Goal: Transaction & Acquisition: Purchase product/service

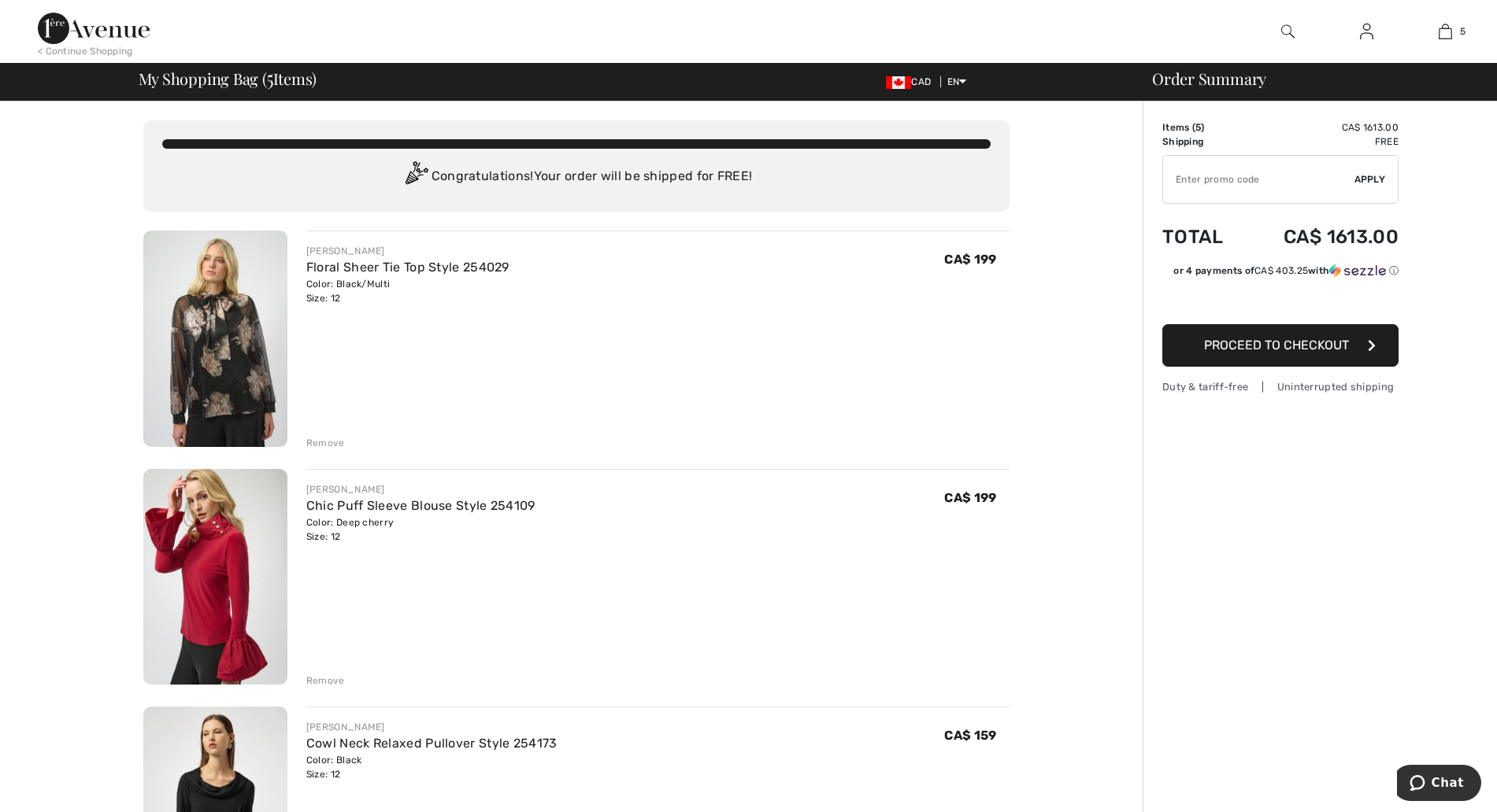
click at [1286, 34] on img at bounding box center [1288, 32] width 13 height 19
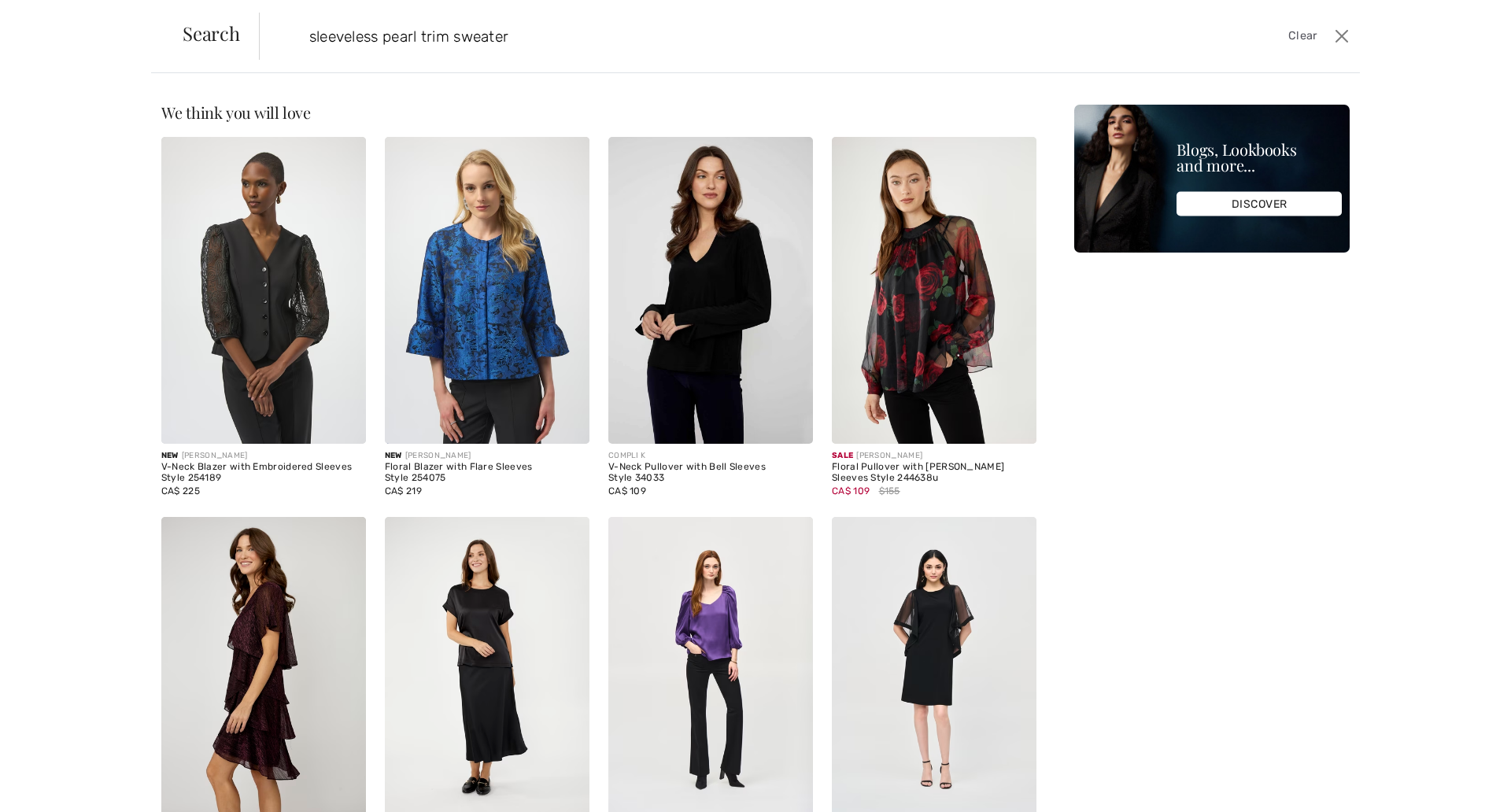
type input "sleeveless pearl trim sweater"
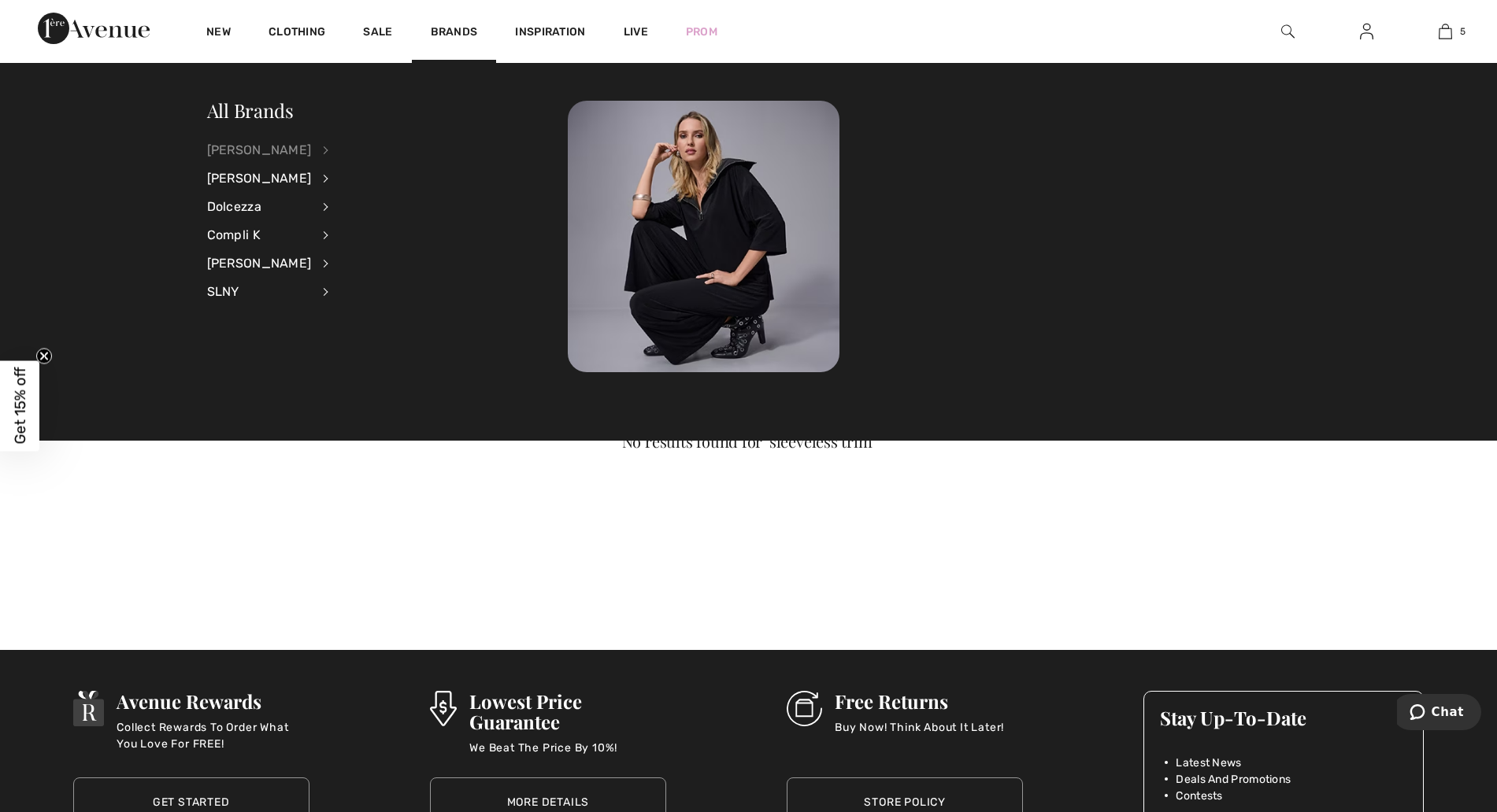
click at [273, 152] on div "[PERSON_NAME]" at bounding box center [259, 150] width 104 height 28
click at [352, 154] on link "View All" at bounding box center [409, 149] width 122 height 26
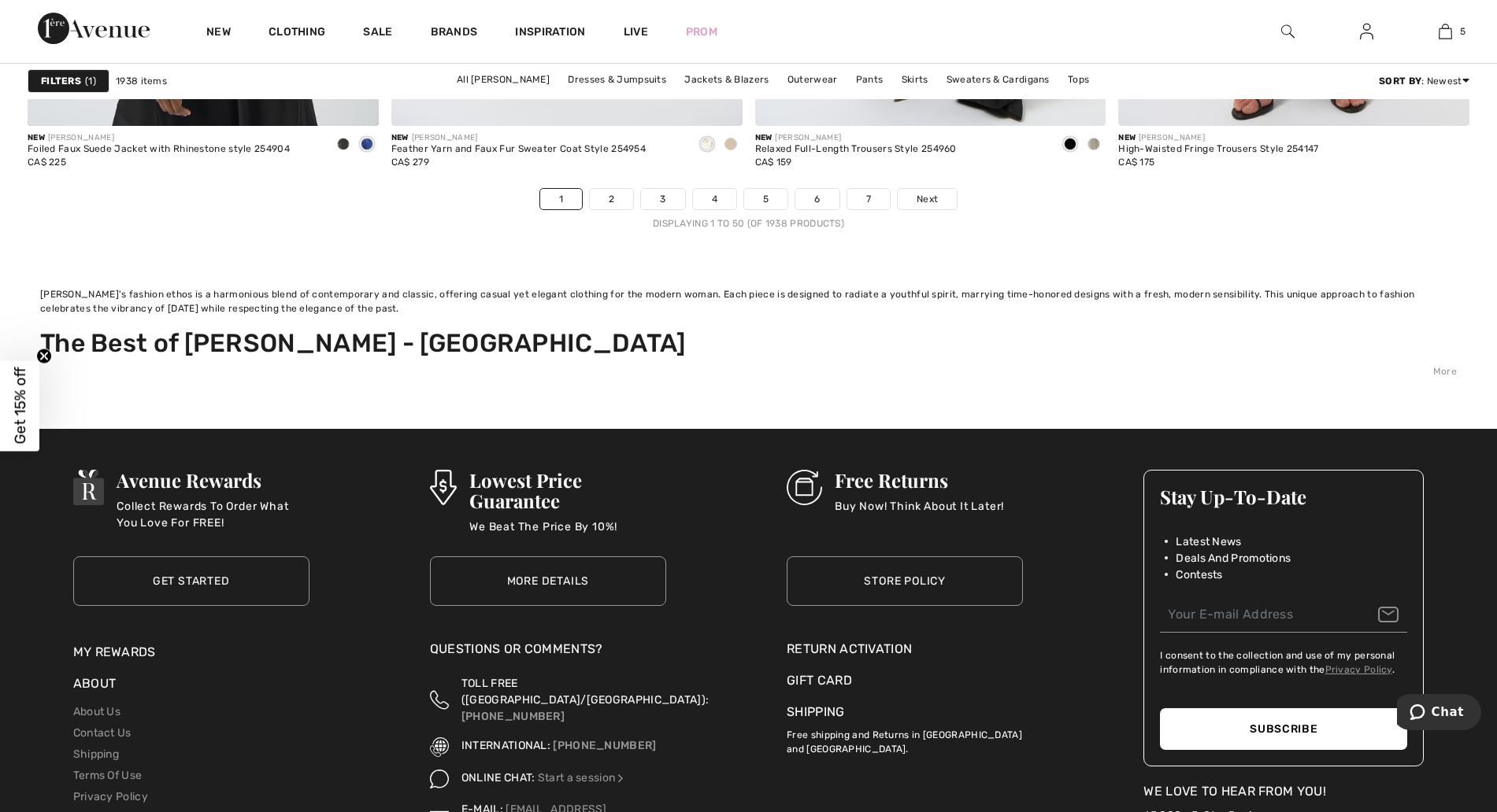
scroll to position [9638, 0]
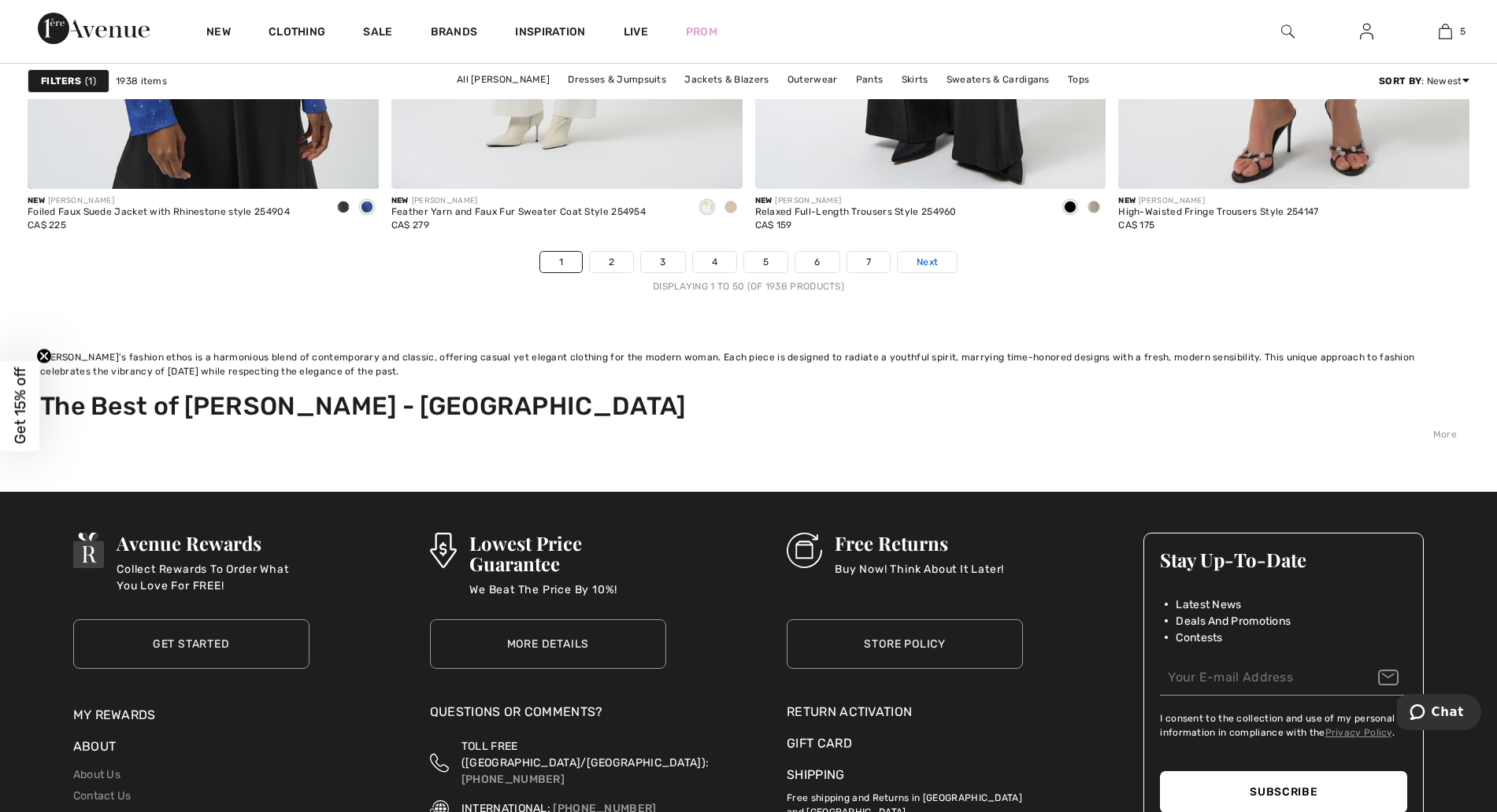
click at [937, 258] on span "Next" at bounding box center [927, 262] width 21 height 14
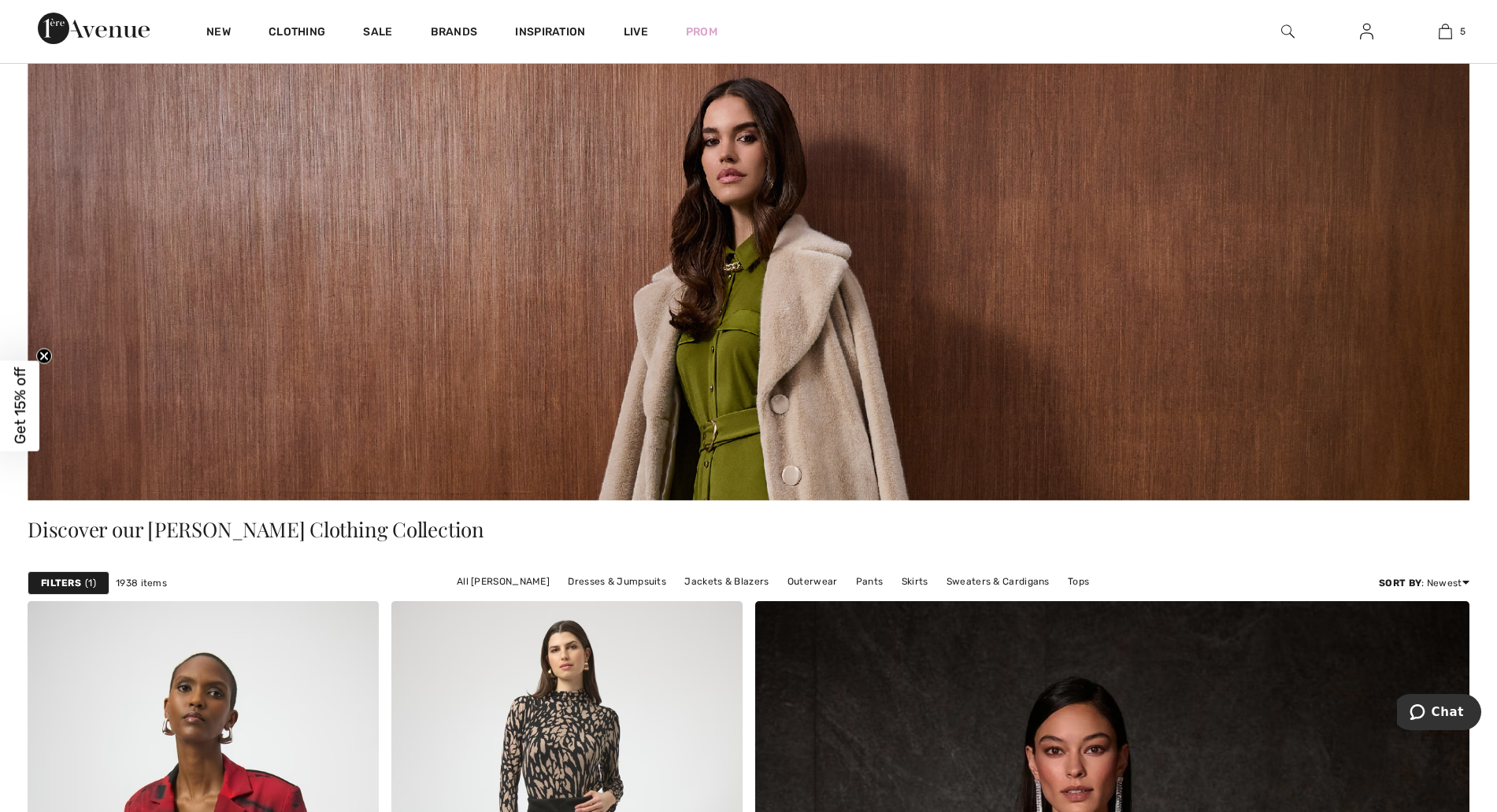
scroll to position [197, 0]
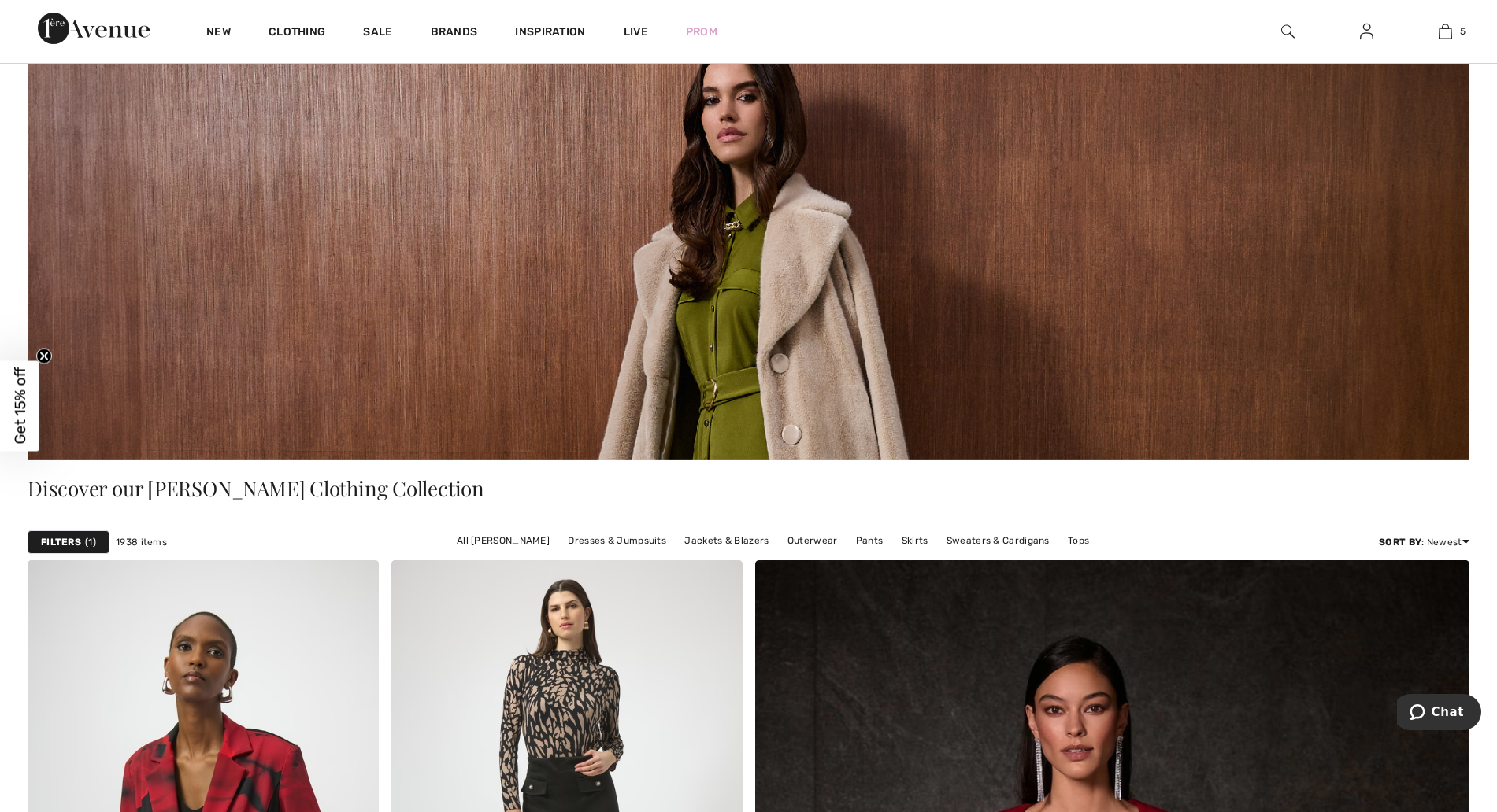
click at [67, 540] on strong "Filters" at bounding box center [61, 542] width 40 height 14
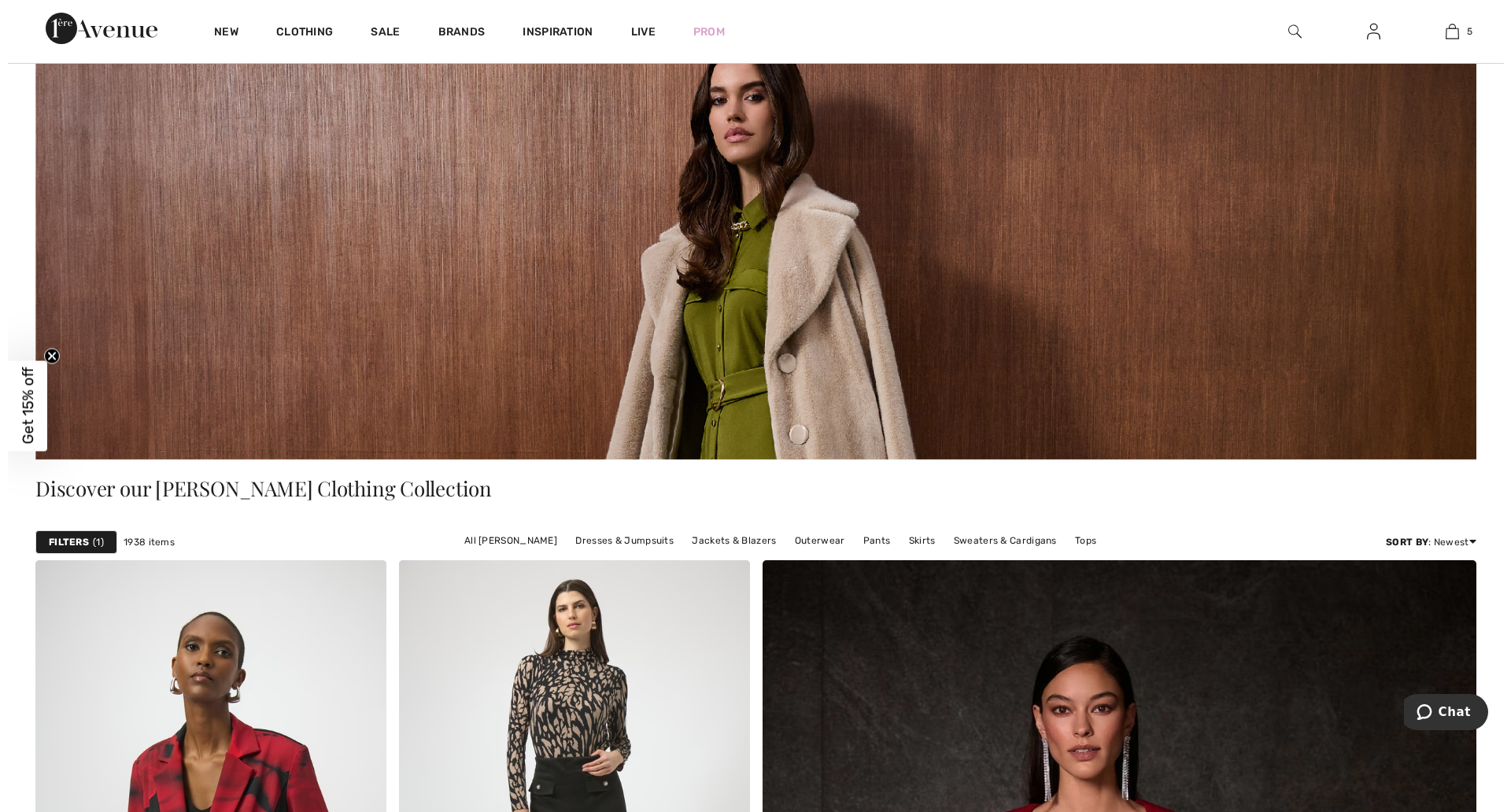
scroll to position [197, 0]
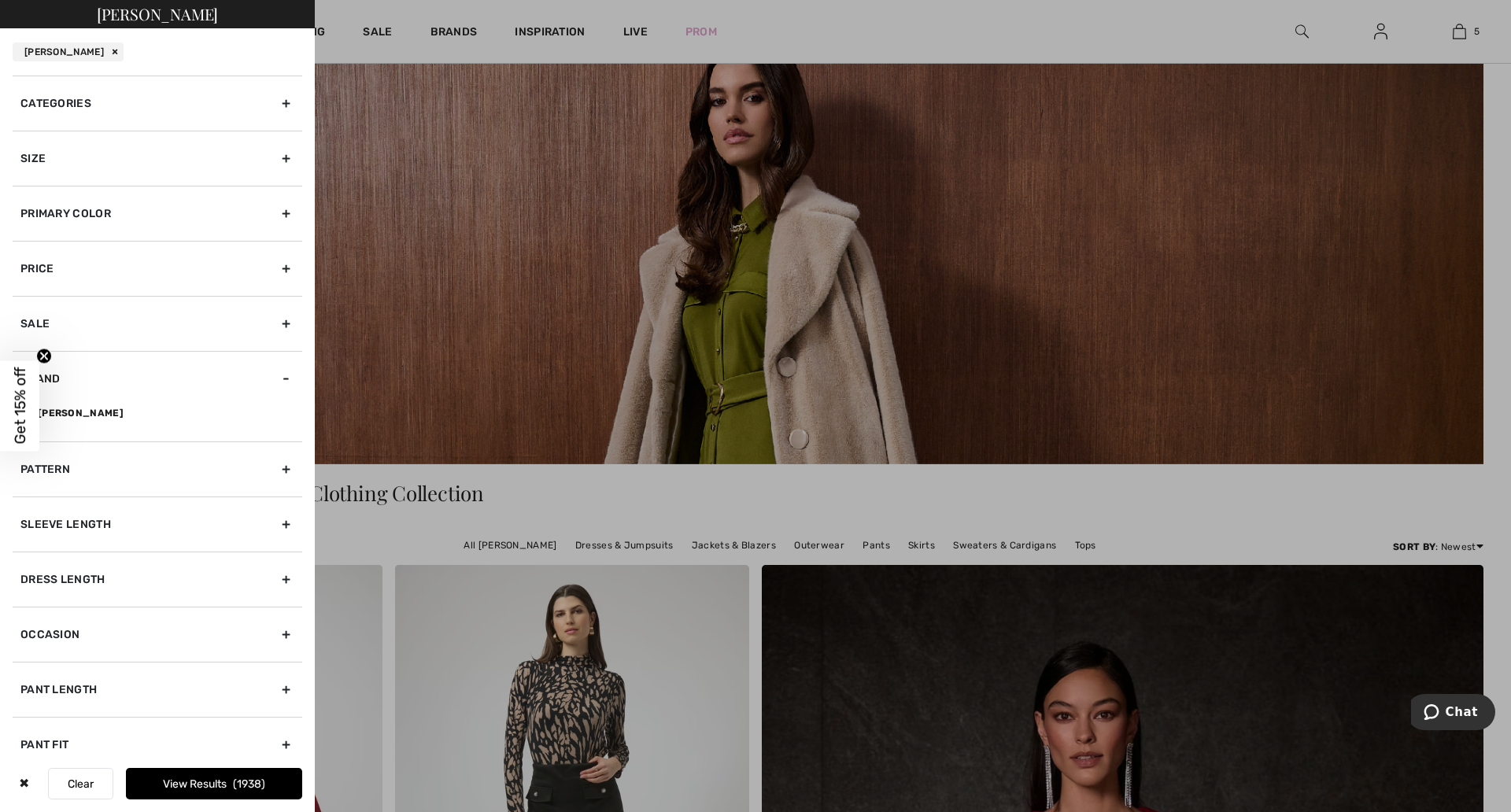
click at [136, 112] on div "Categories" at bounding box center [157, 102] width 290 height 55
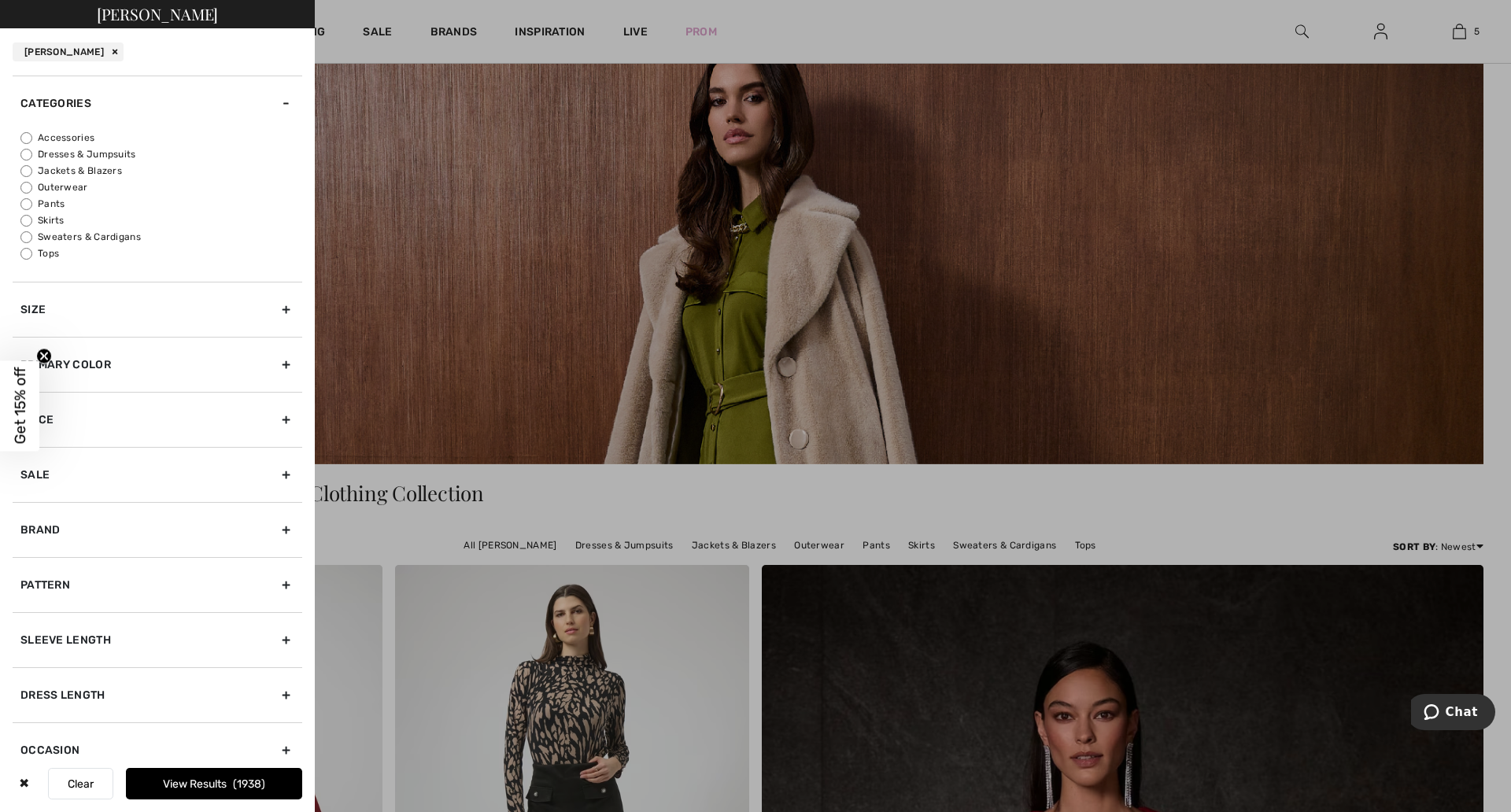
click at [64, 170] on label "Jackets & Blazers" at bounding box center [161, 171] width 282 height 14
click at [32, 170] on input "Jackets & Blazers" at bounding box center [25, 171] width 11 height 11
radio input "true"
click at [27, 234] on input "Sweaters & Cardigans" at bounding box center [25, 237] width 11 height 11
radio input "true"
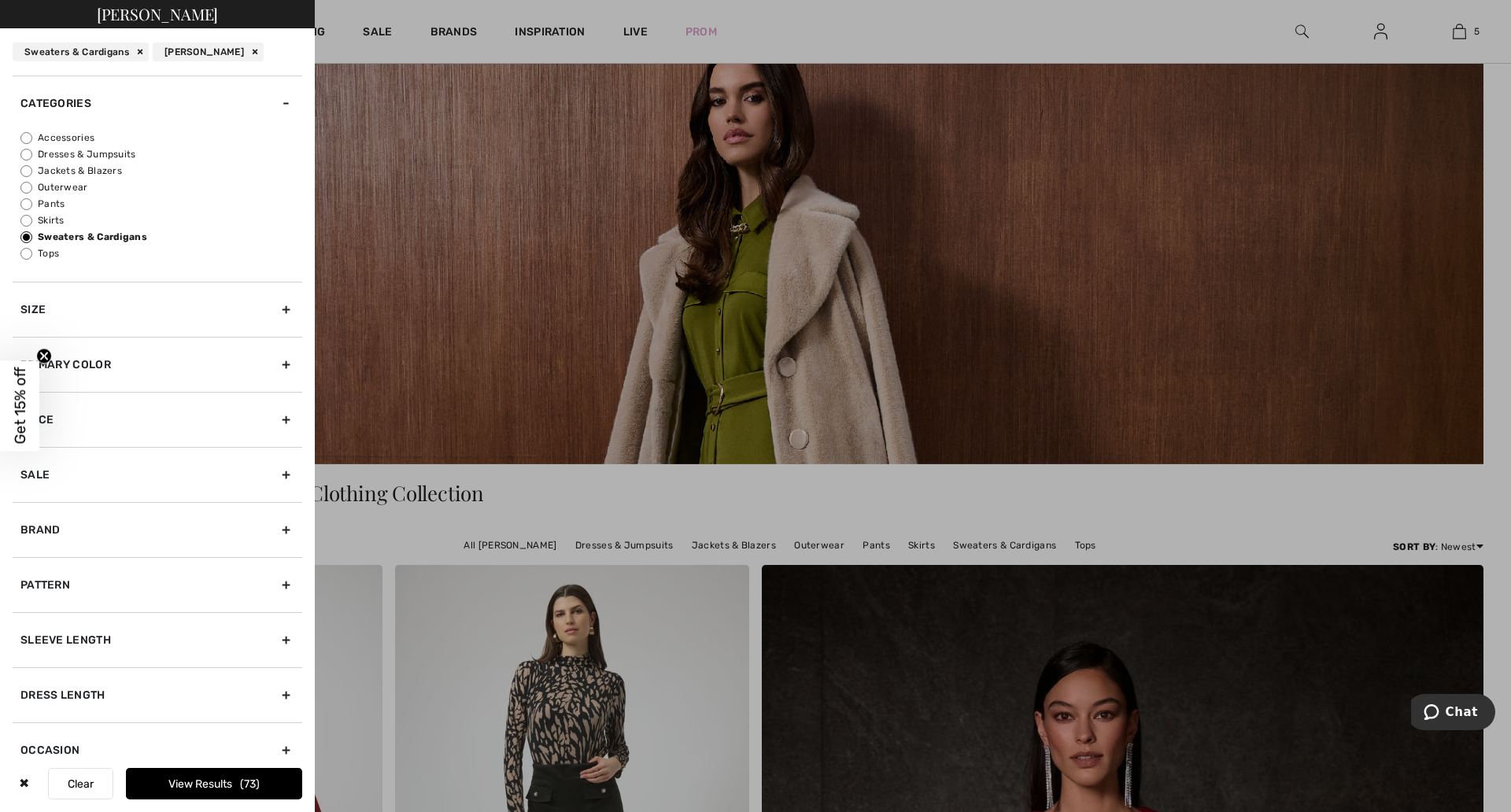
click at [29, 168] on input "Jackets & Blazers" at bounding box center [25, 171] width 11 height 11
radio input "true"
click at [182, 787] on button "View Results 247" at bounding box center [214, 784] width 176 height 32
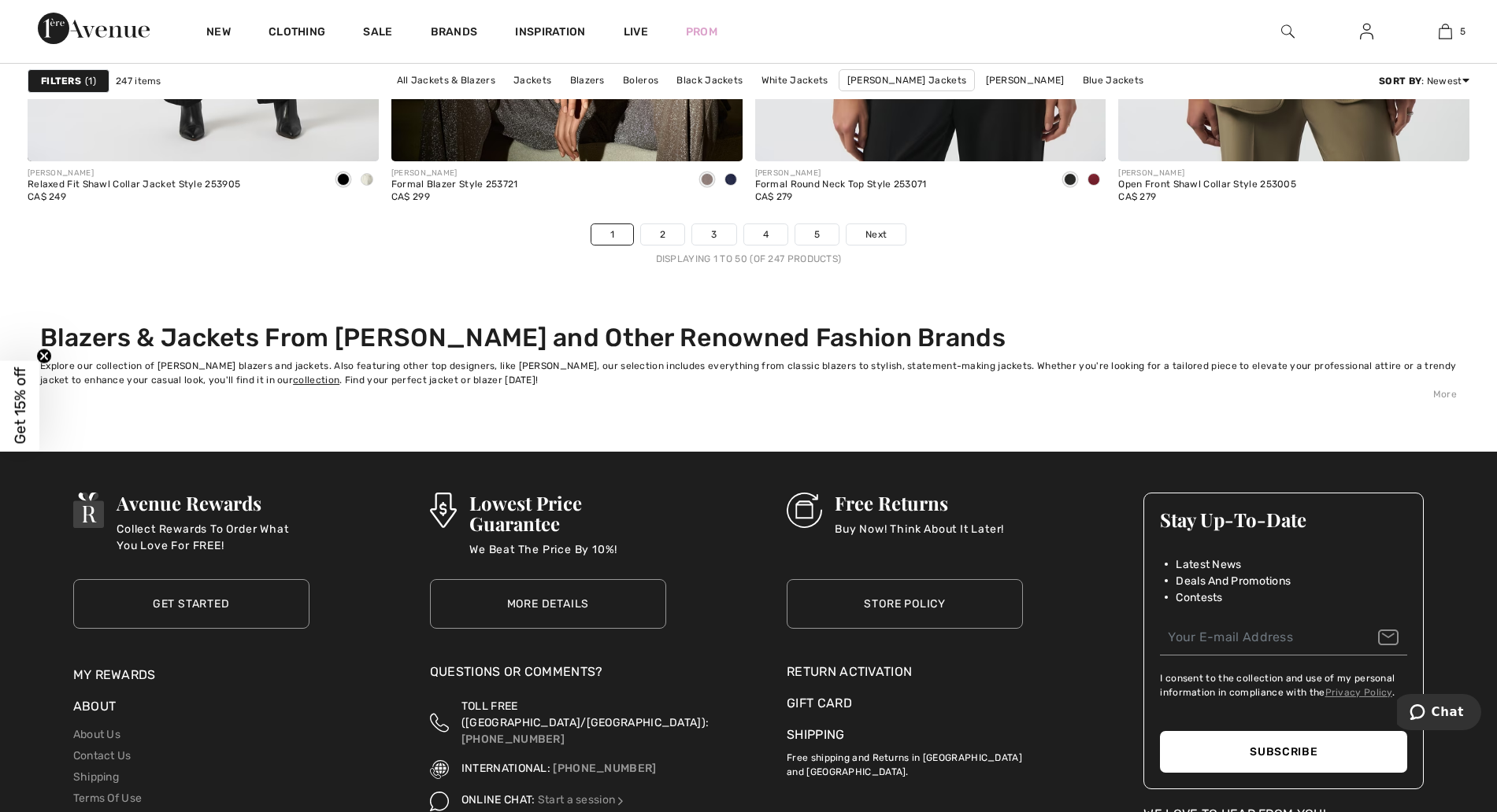
scroll to position [9246, 0]
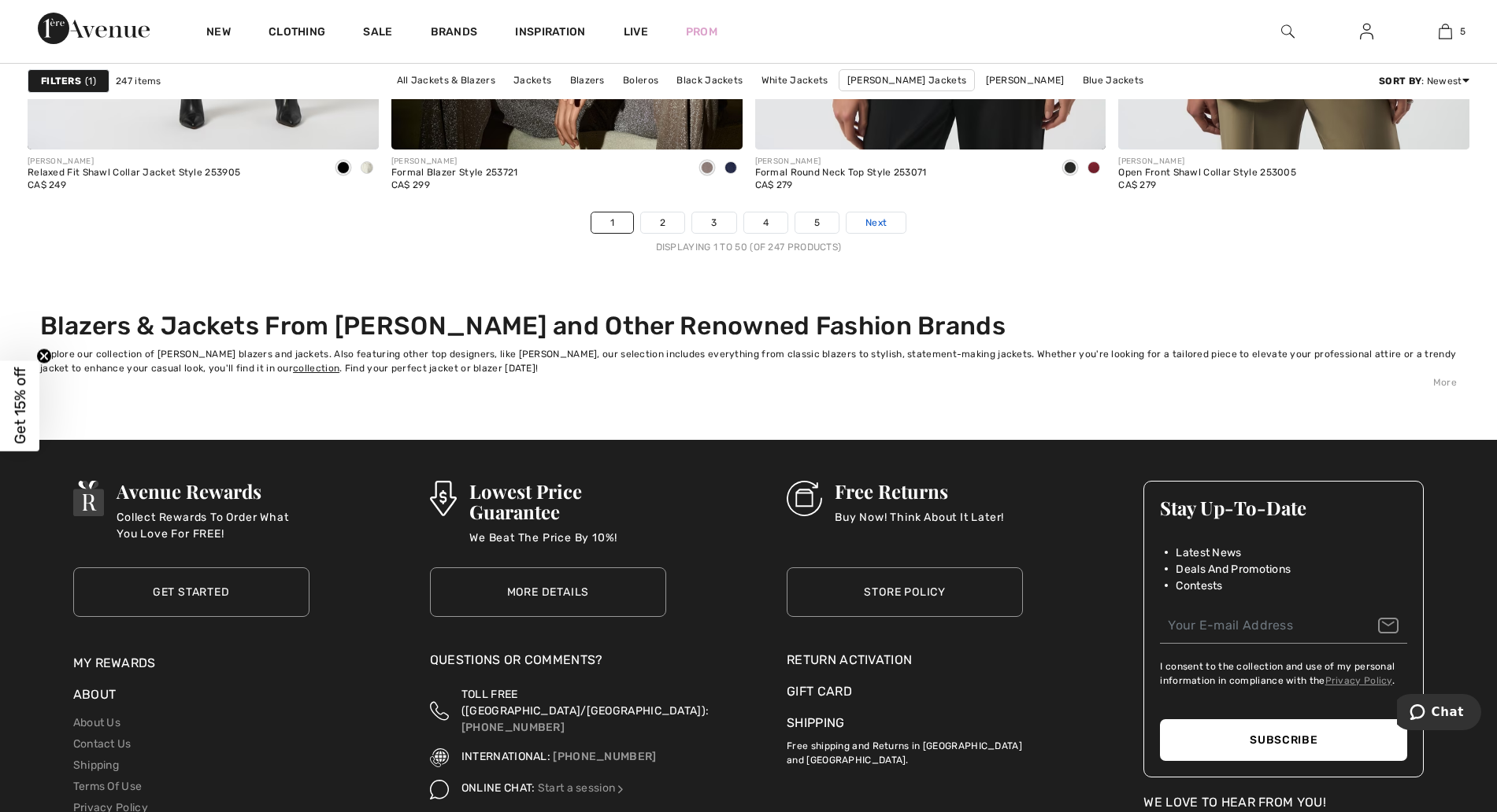
click at [887, 225] on span "Next" at bounding box center [876, 222] width 21 height 14
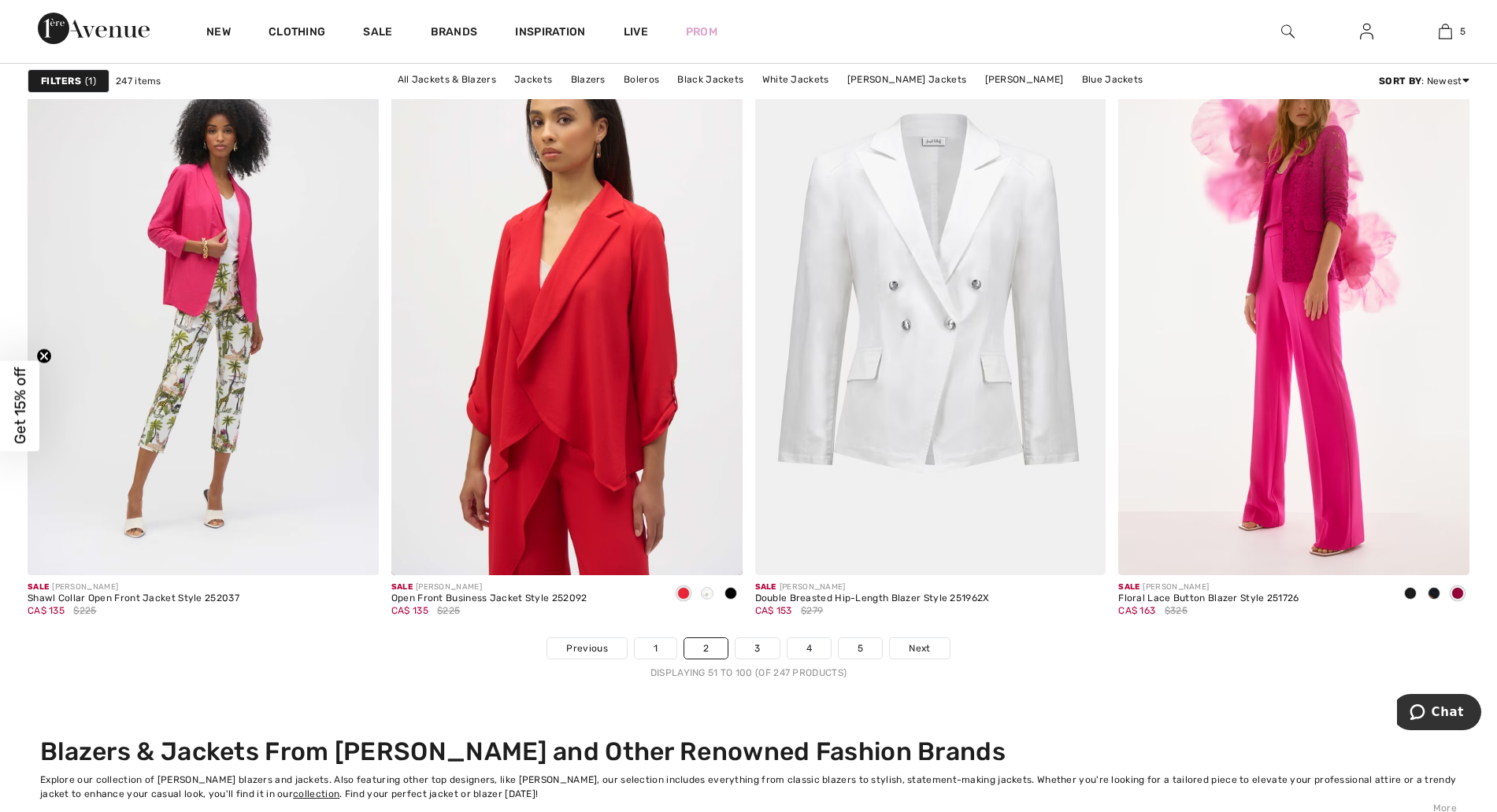
scroll to position [8853, 0]
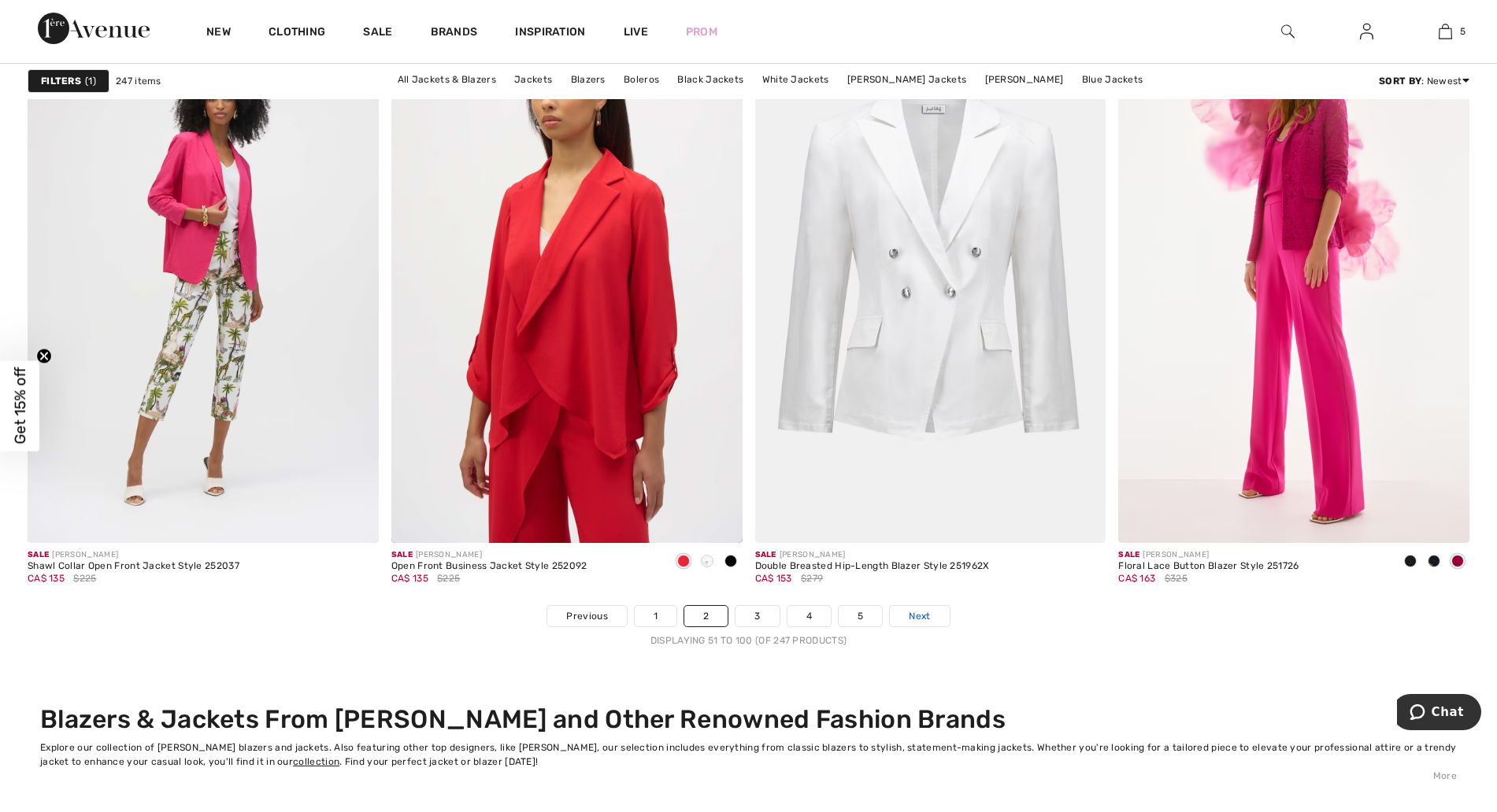
click at [926, 621] on span "Next" at bounding box center [919, 616] width 21 height 14
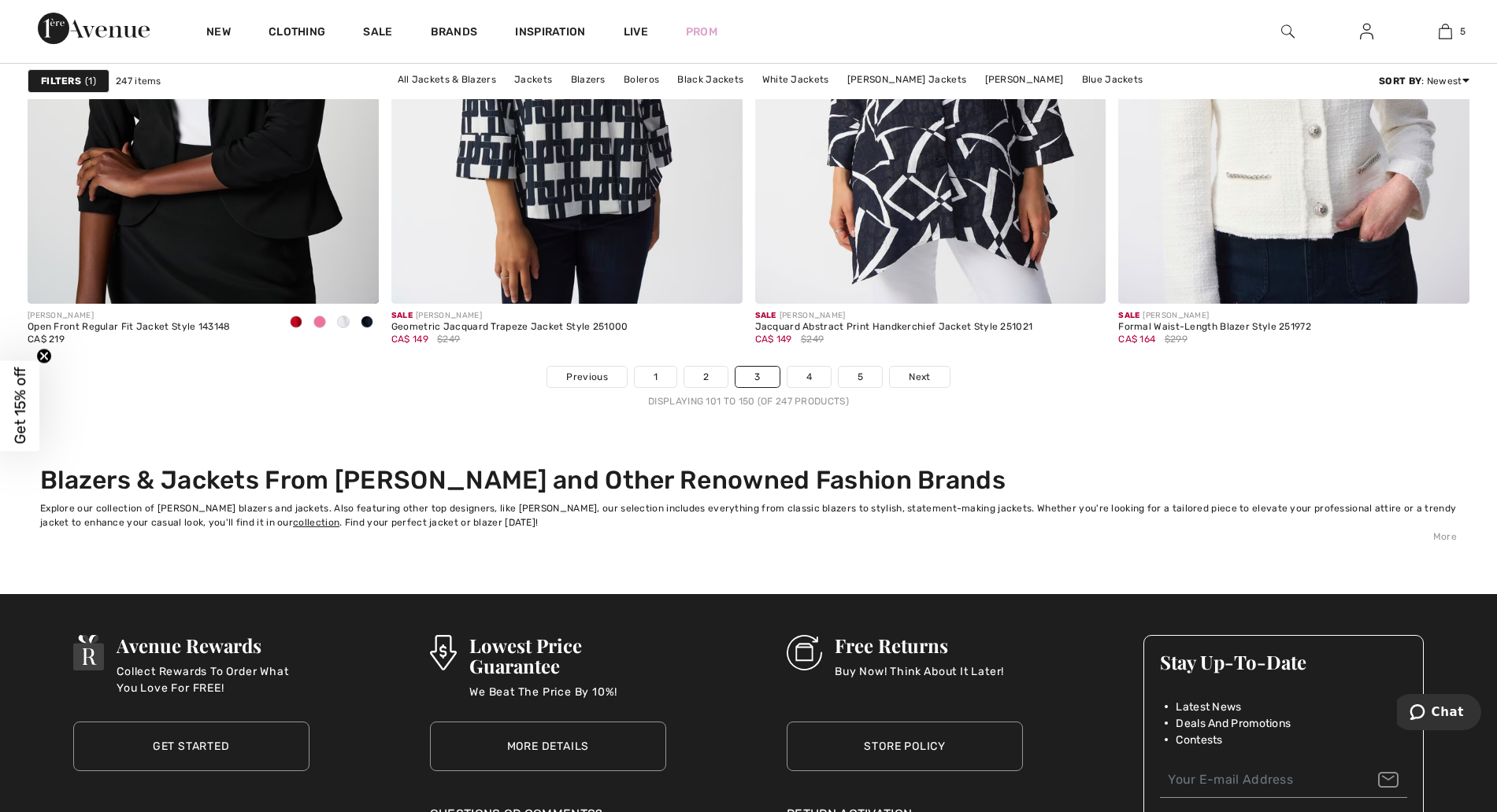
scroll to position [9049, 0]
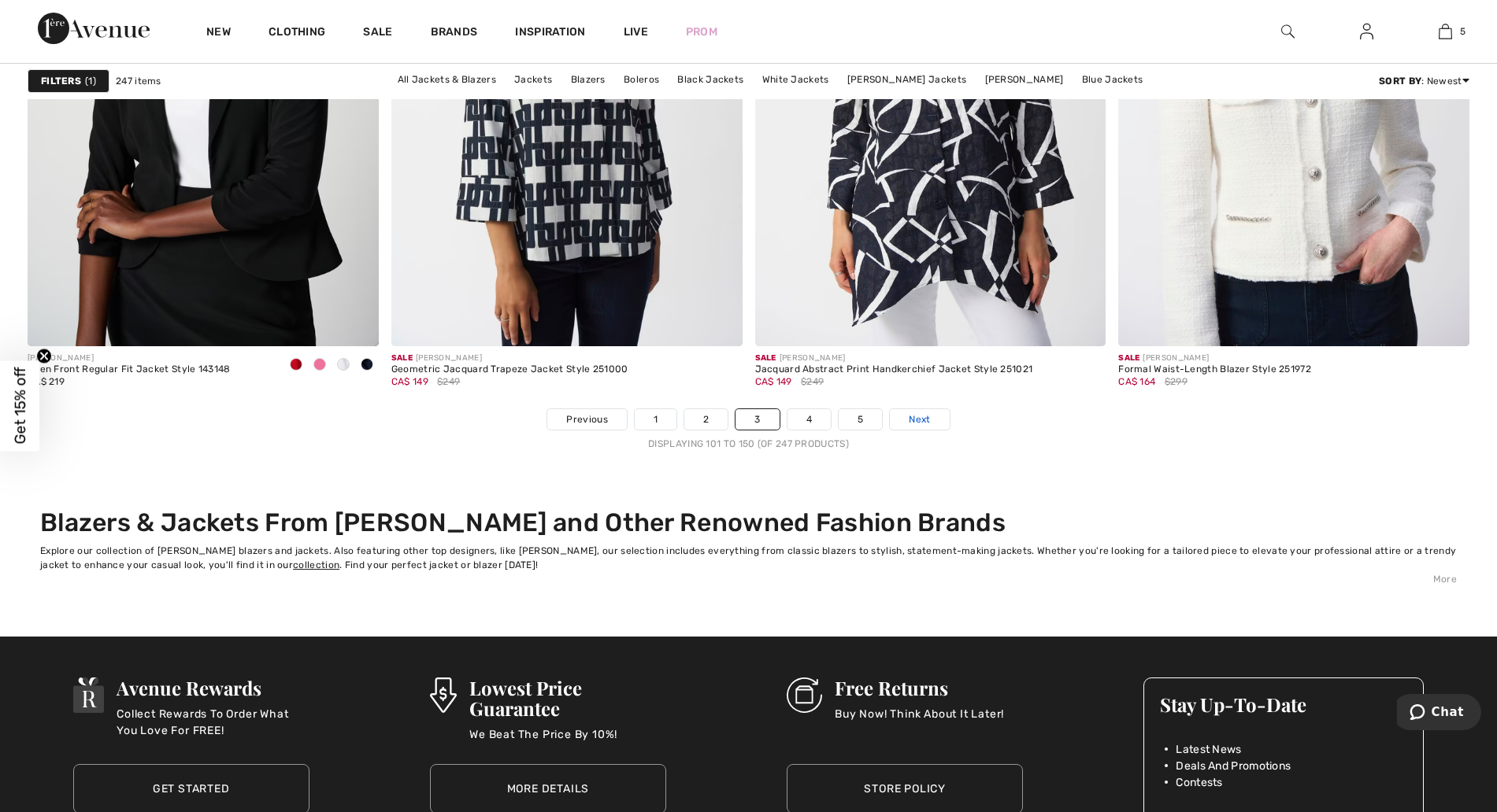
click at [933, 414] on link "Next" at bounding box center [919, 419] width 59 height 20
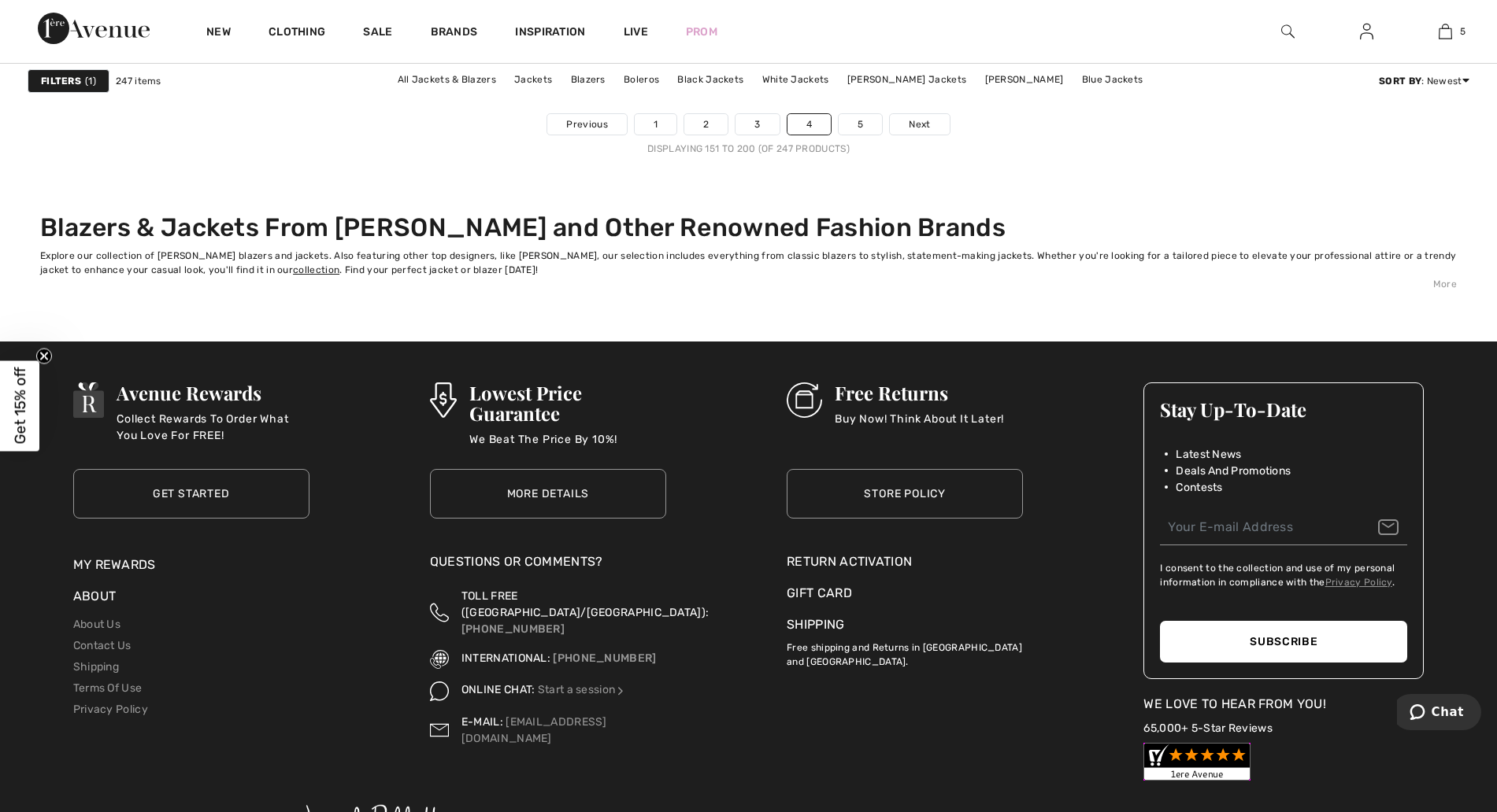
scroll to position [8951, 0]
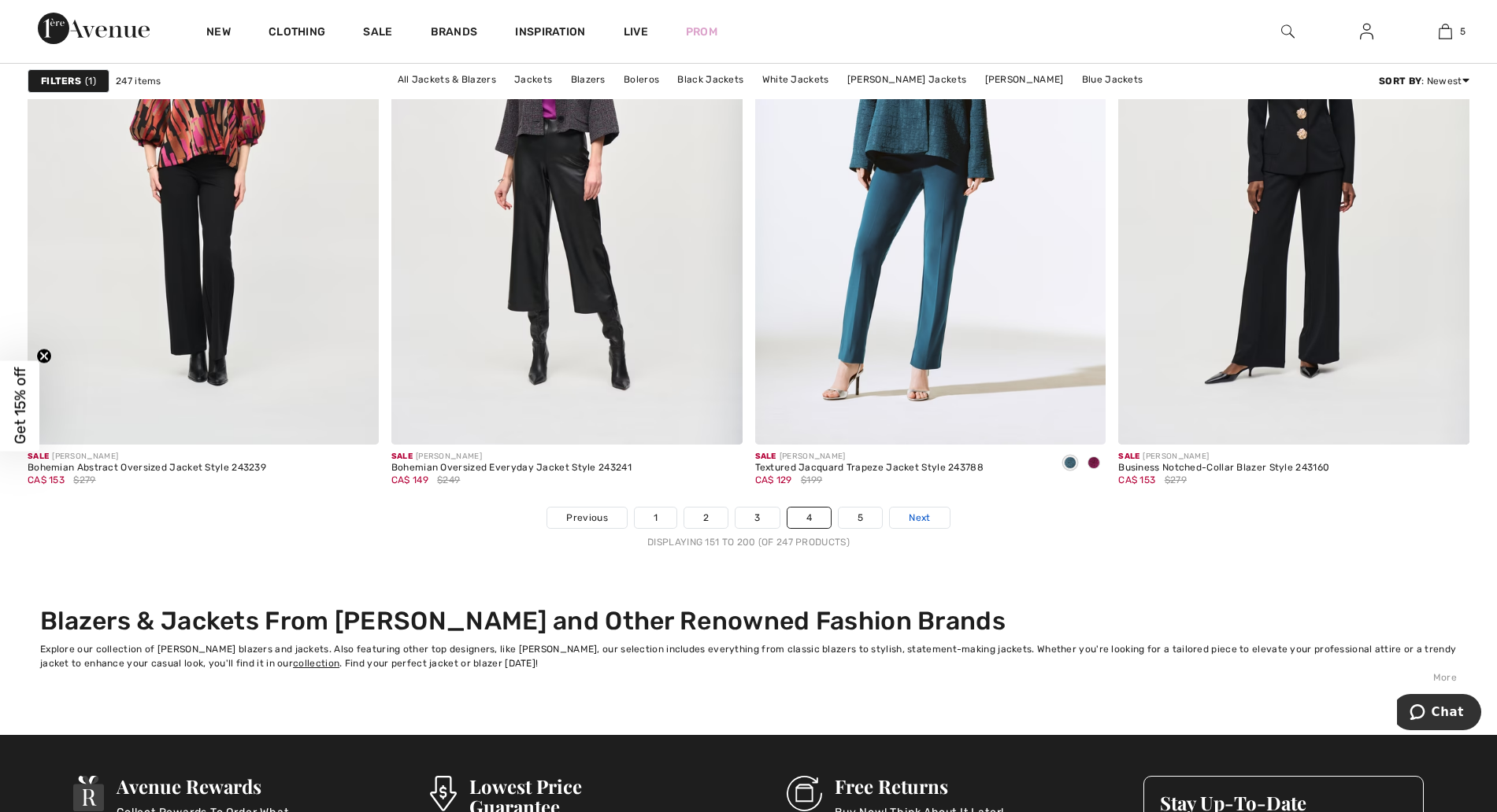
click at [926, 526] on link "Next" at bounding box center [919, 517] width 59 height 20
click at [924, 524] on span "Next" at bounding box center [919, 518] width 21 height 14
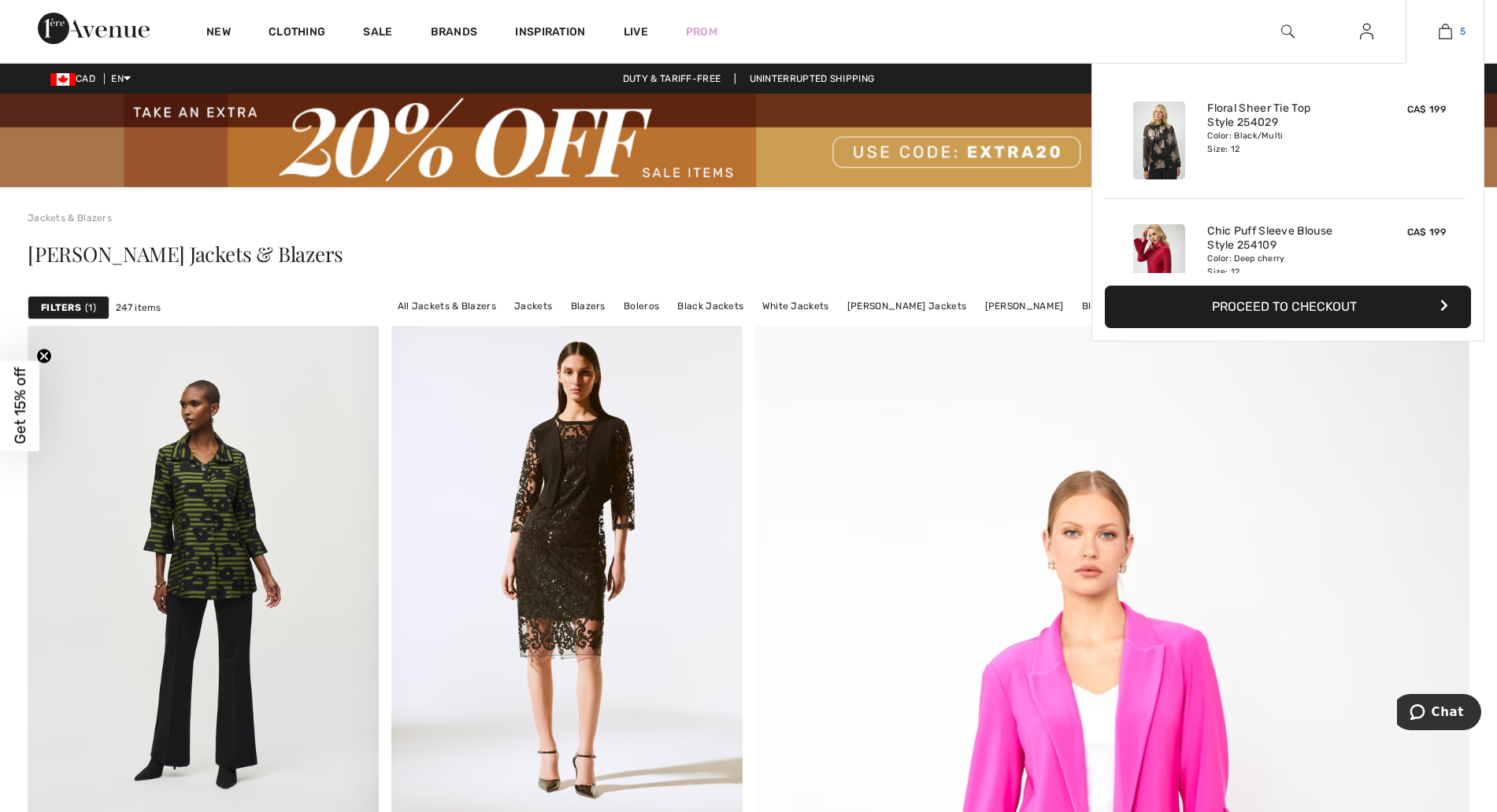
click at [1453, 35] on link "5" at bounding box center [1445, 32] width 77 height 19
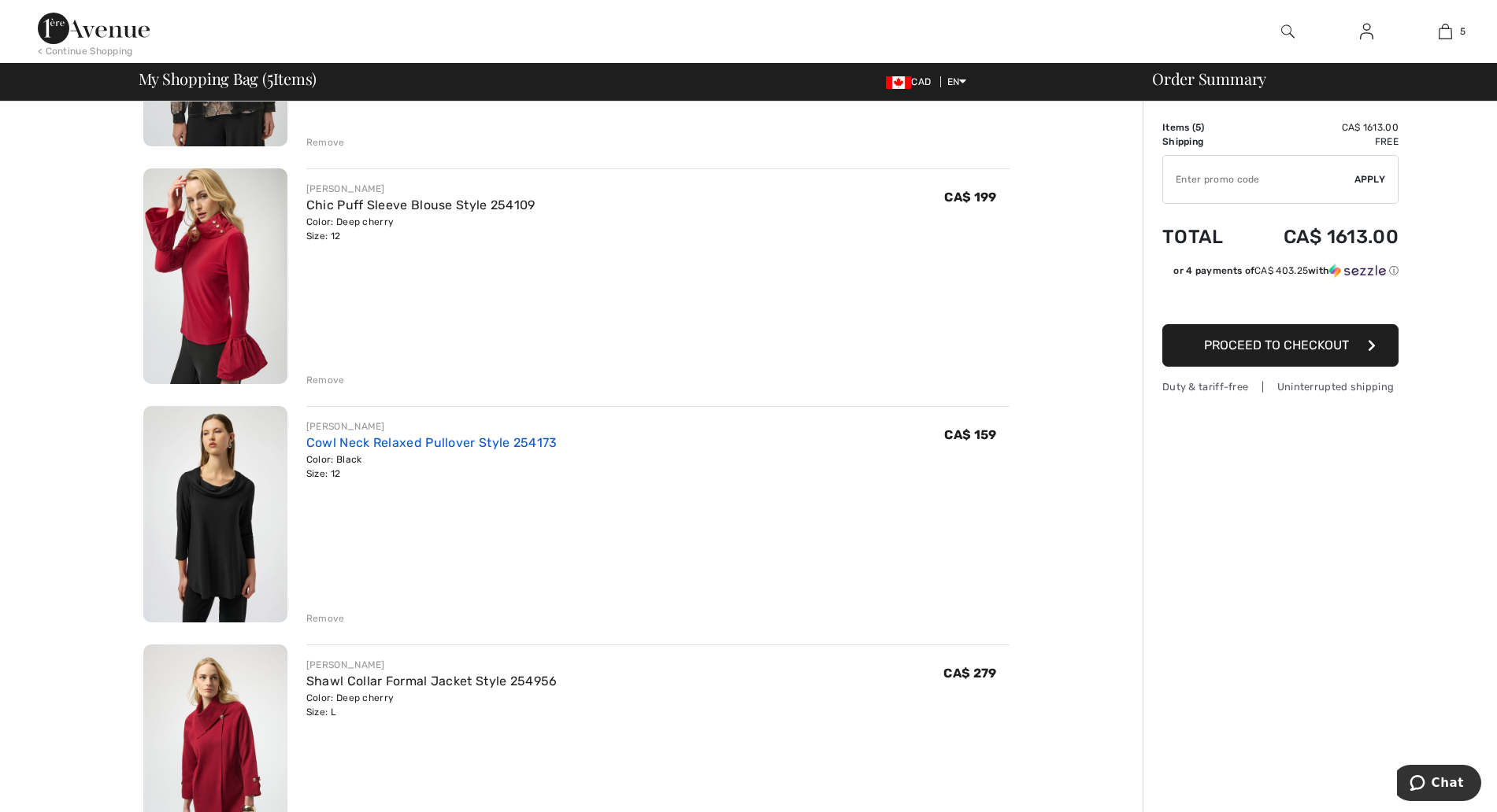
scroll to position [393, 0]
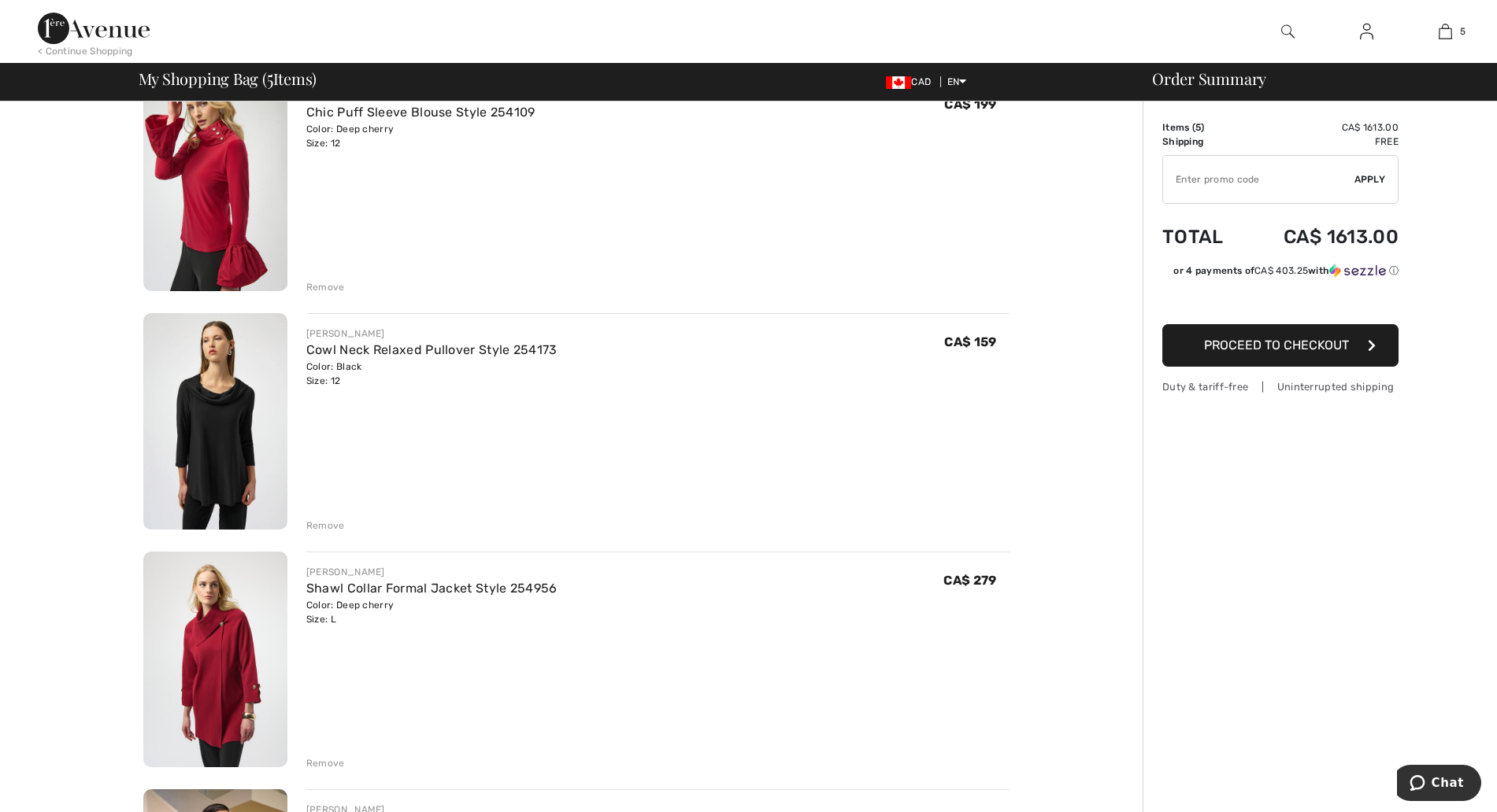
click at [215, 658] on img at bounding box center [216, 660] width 144 height 216
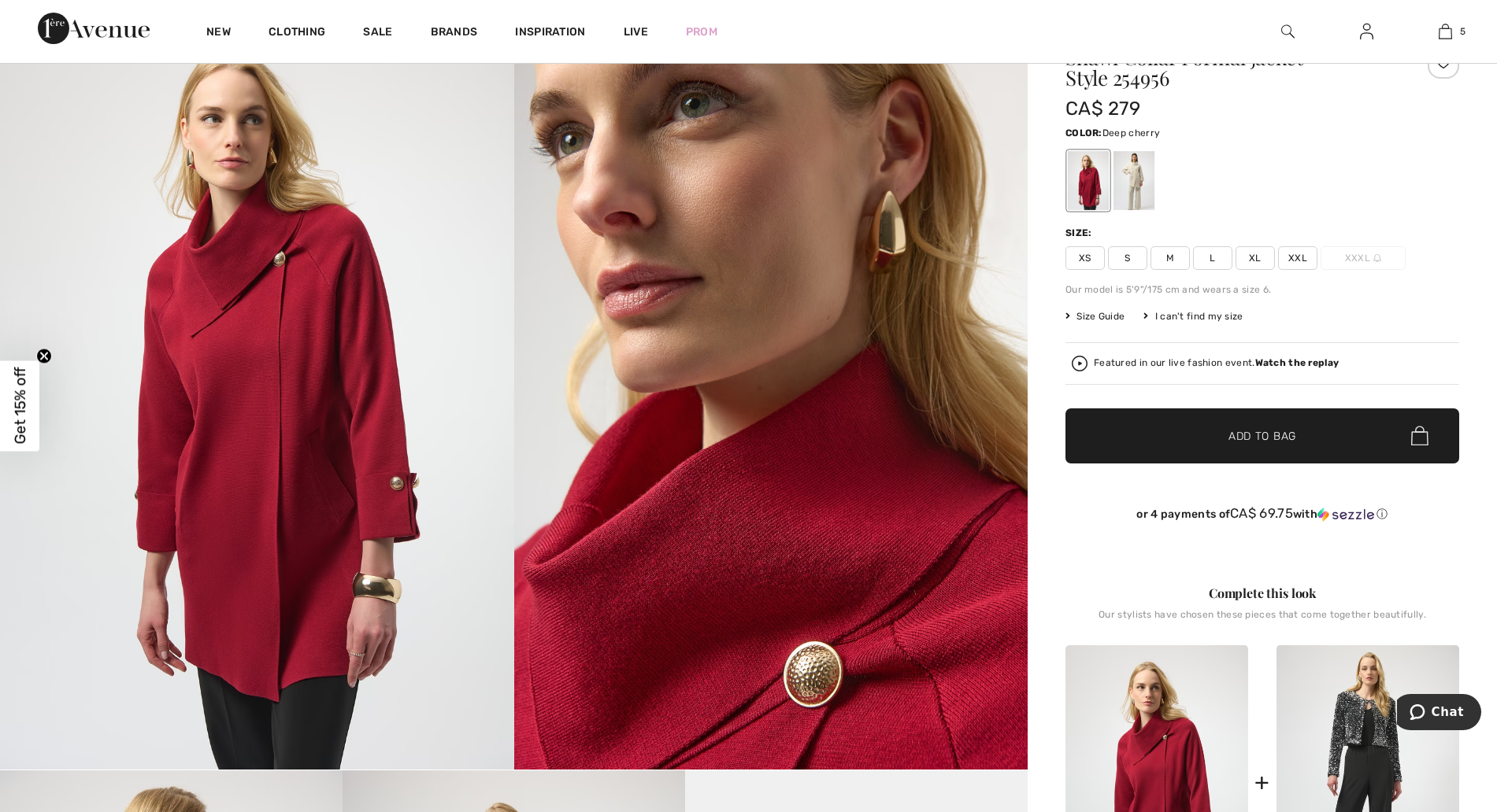
scroll to position [197, 0]
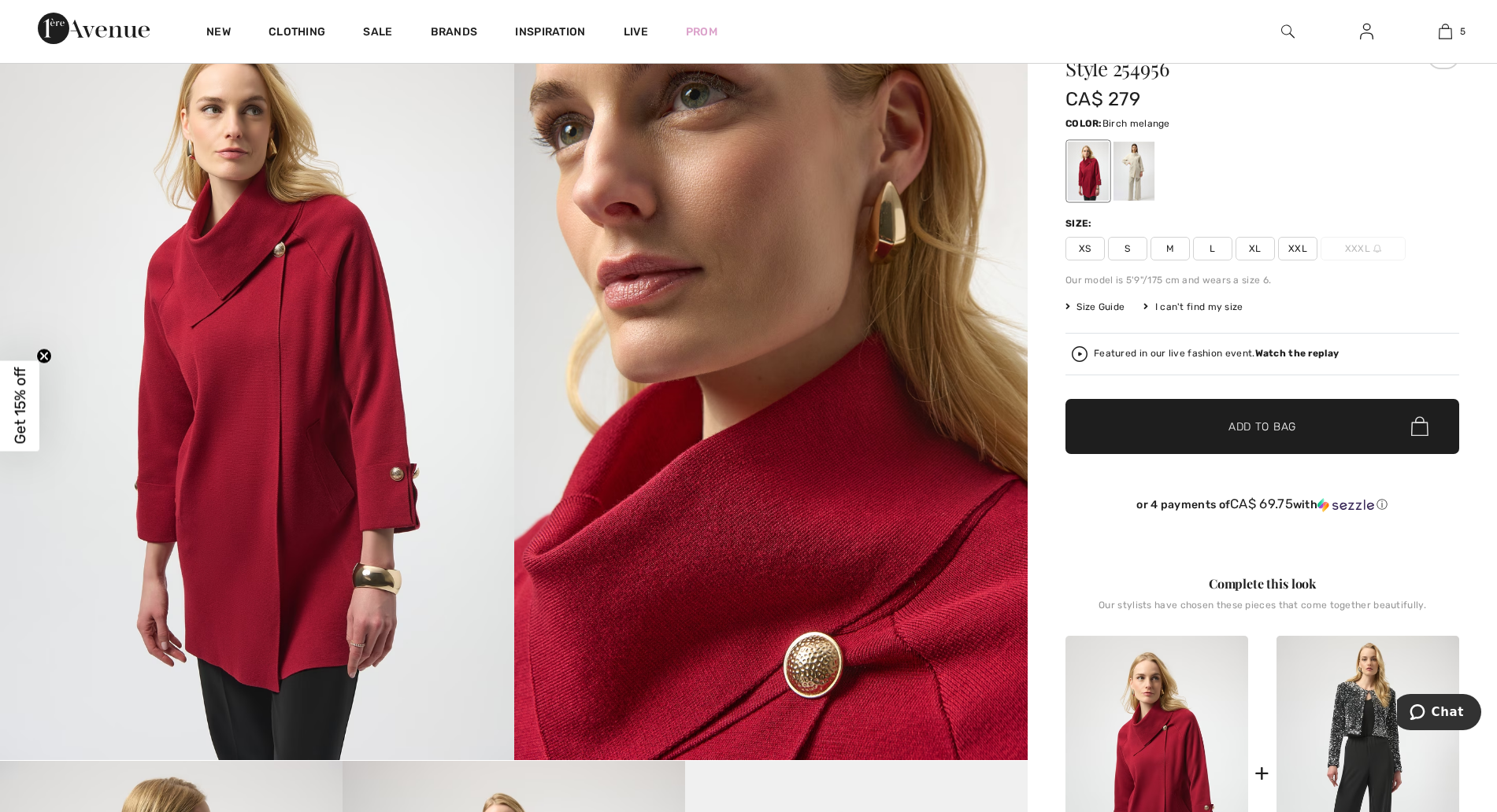
click at [1134, 182] on div at bounding box center [1133, 171] width 41 height 59
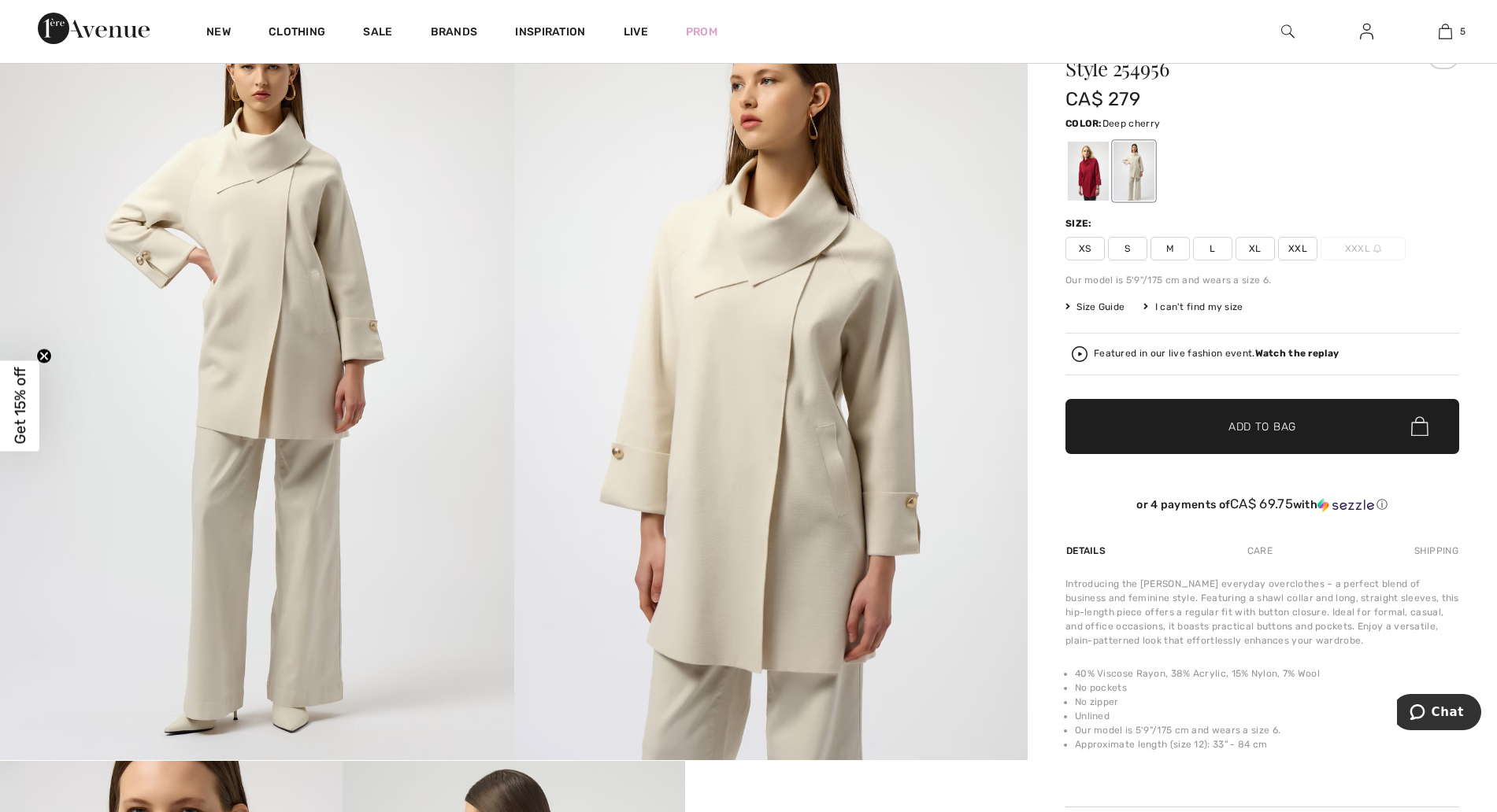
click at [1072, 172] on div at bounding box center [1088, 171] width 41 height 59
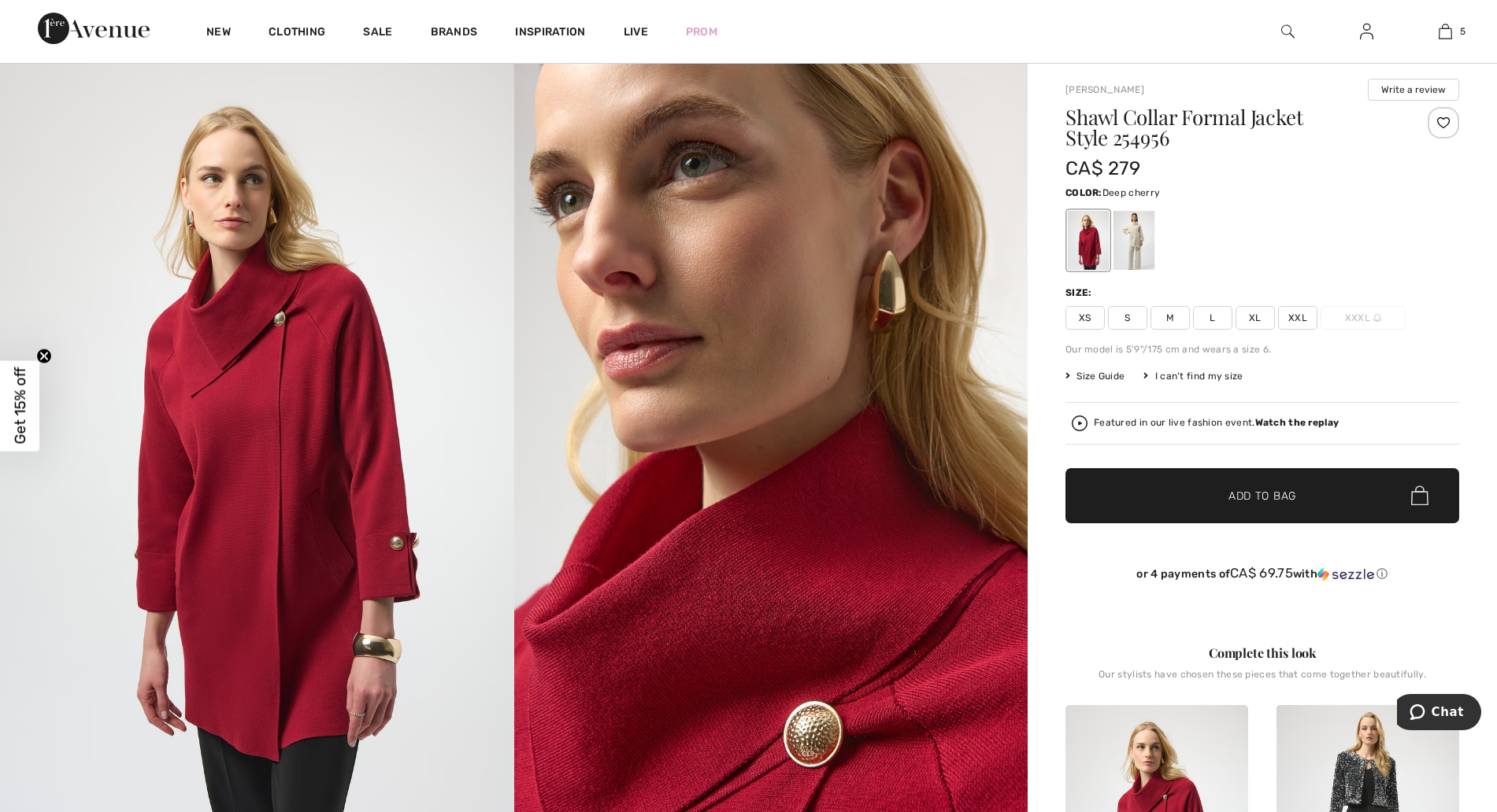
scroll to position [0, 0]
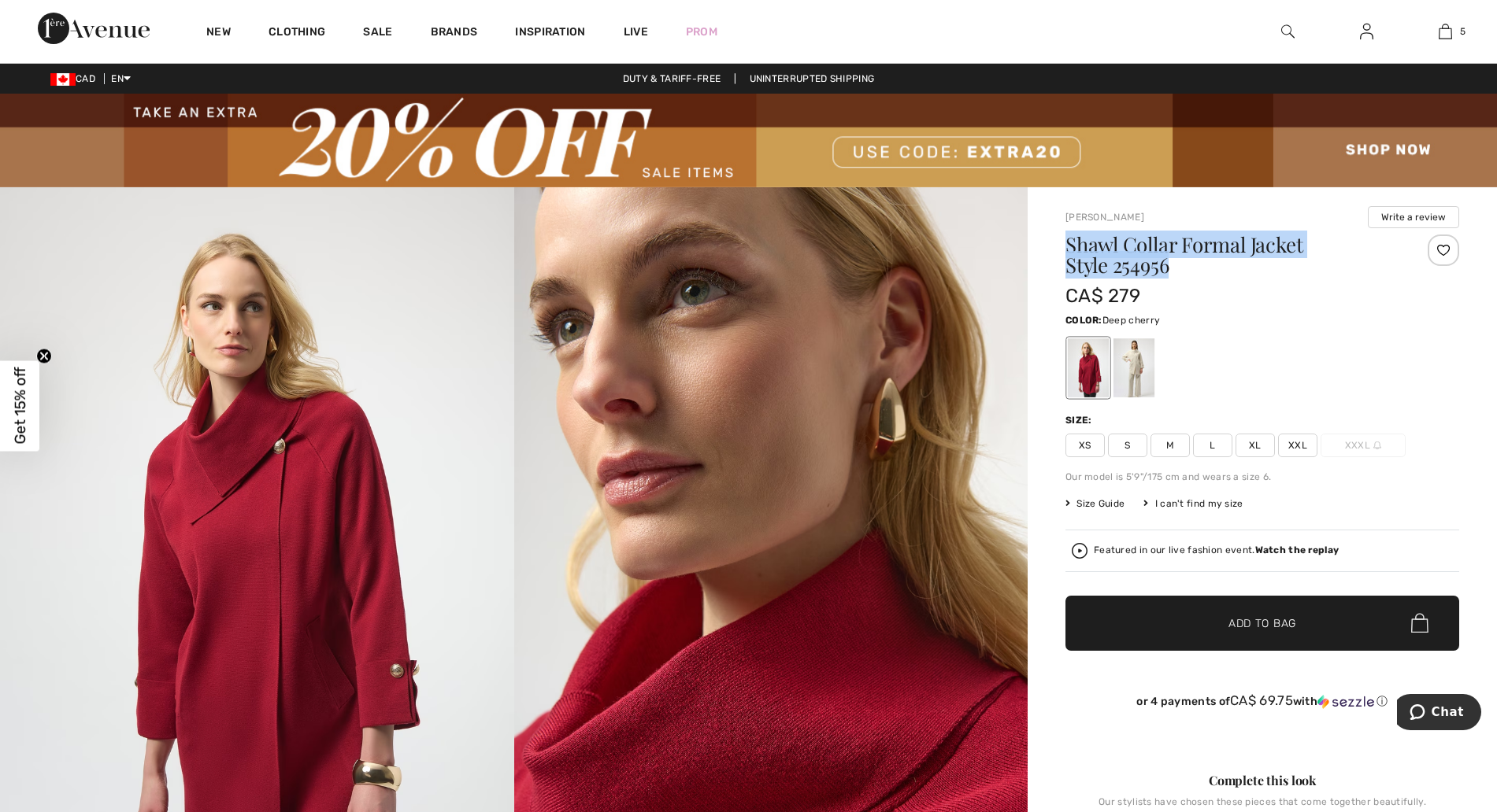
drag, startPoint x: 1068, startPoint y: 242, endPoint x: 1183, endPoint y: 259, distance: 116.2
click at [1183, 259] on h1 "Shawl Collar Formal Jacket Style 254956" at bounding box center [1230, 255] width 329 height 41
copy h1 "Shawl Collar Formal Jacket Style 254956"
click at [1214, 448] on span "L" at bounding box center [1212, 445] width 39 height 24
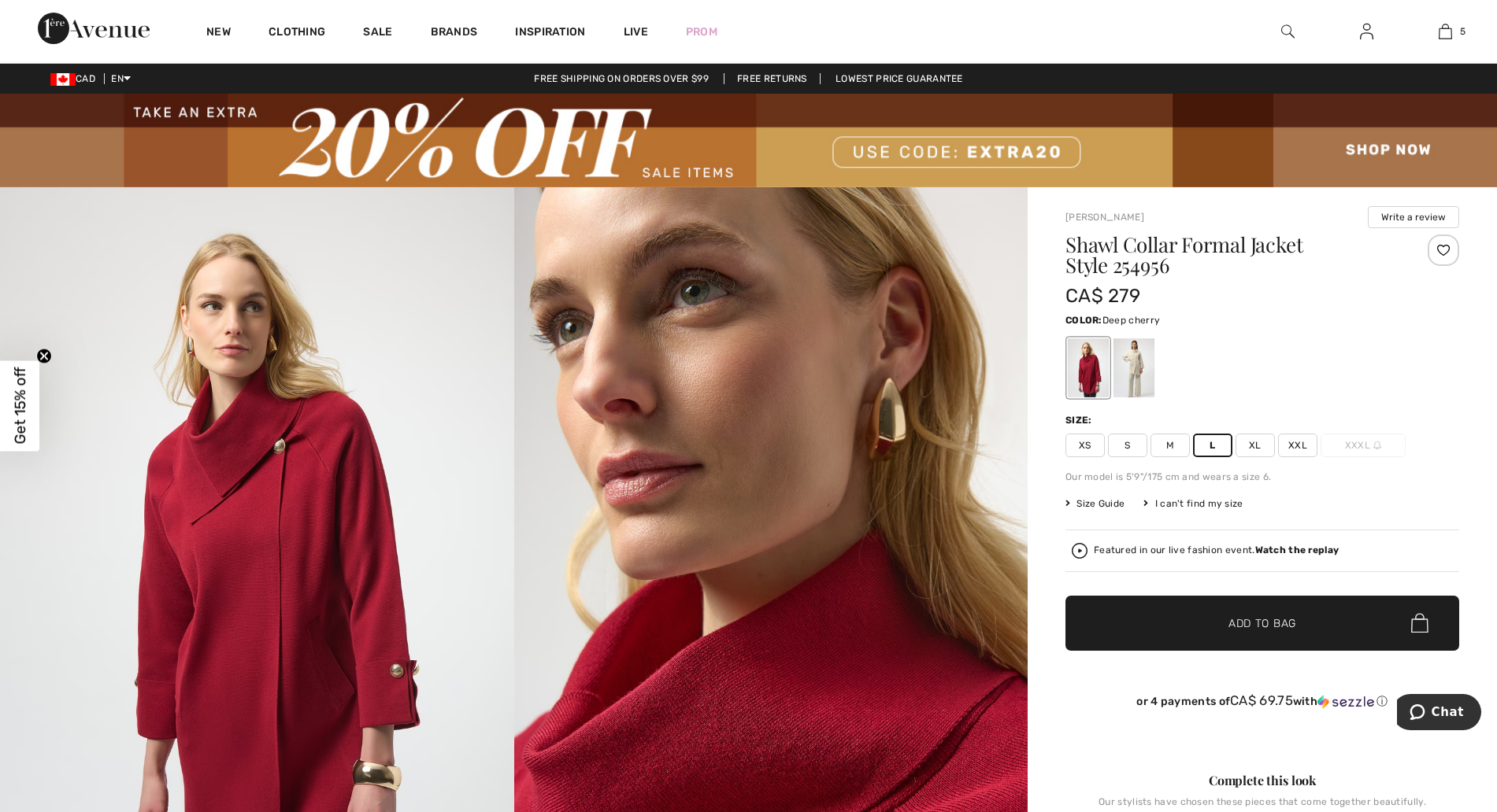
click at [1205, 631] on span "✔ Added to Bag" at bounding box center [1238, 623] width 96 height 17
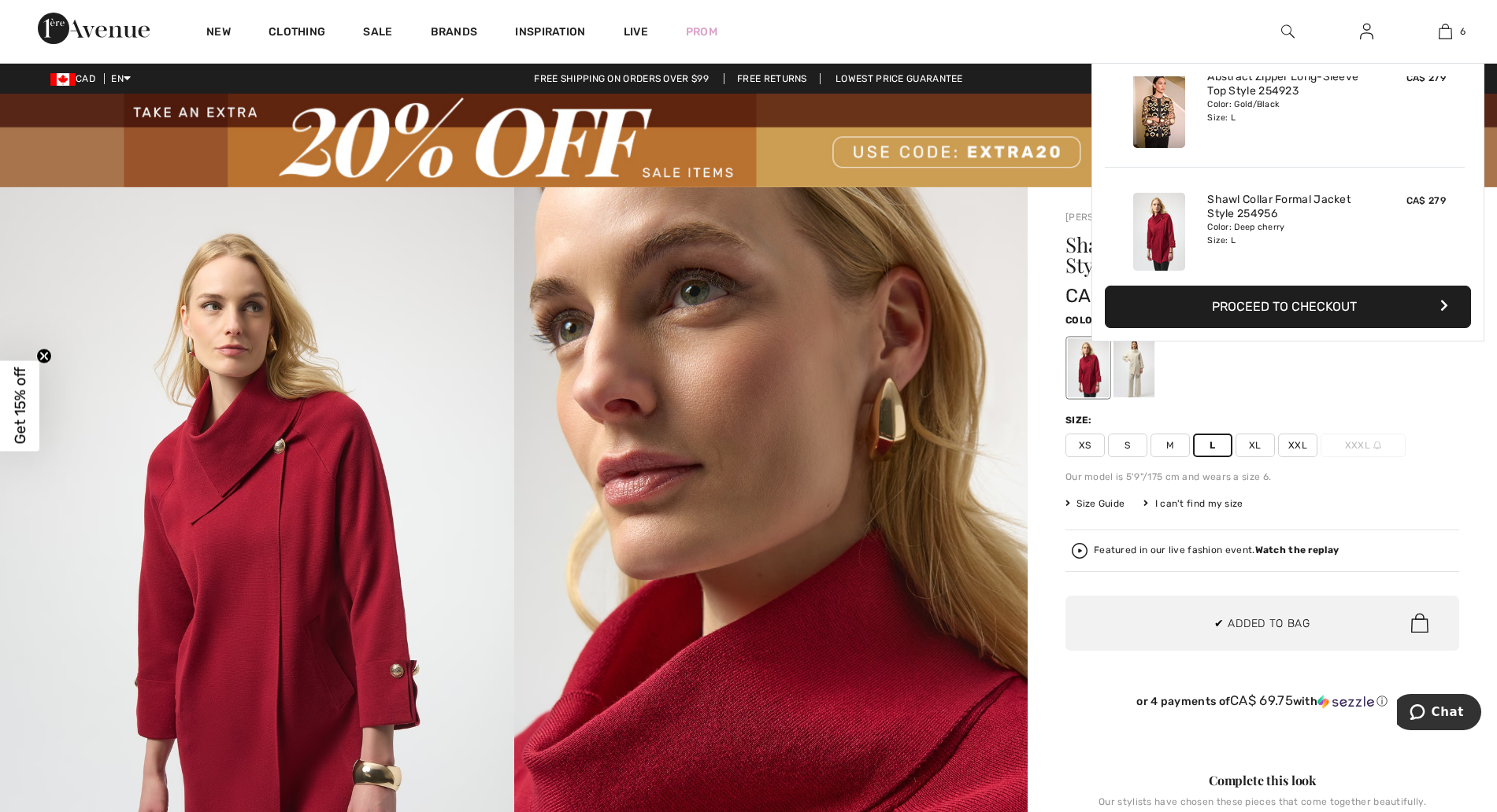
scroll to position [540, 0]
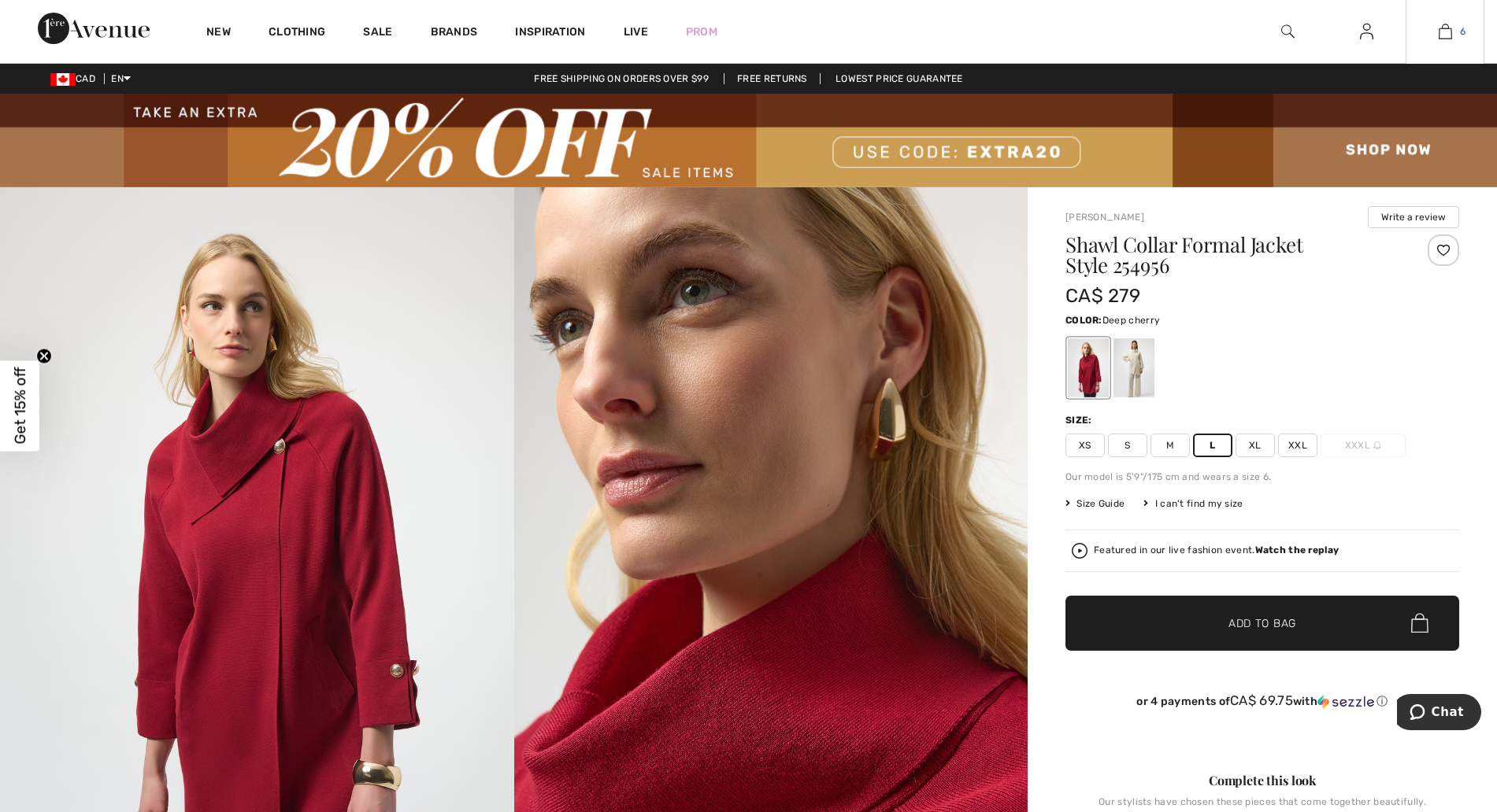
click at [1451, 22] on img at bounding box center [1444, 32] width 13 height 19
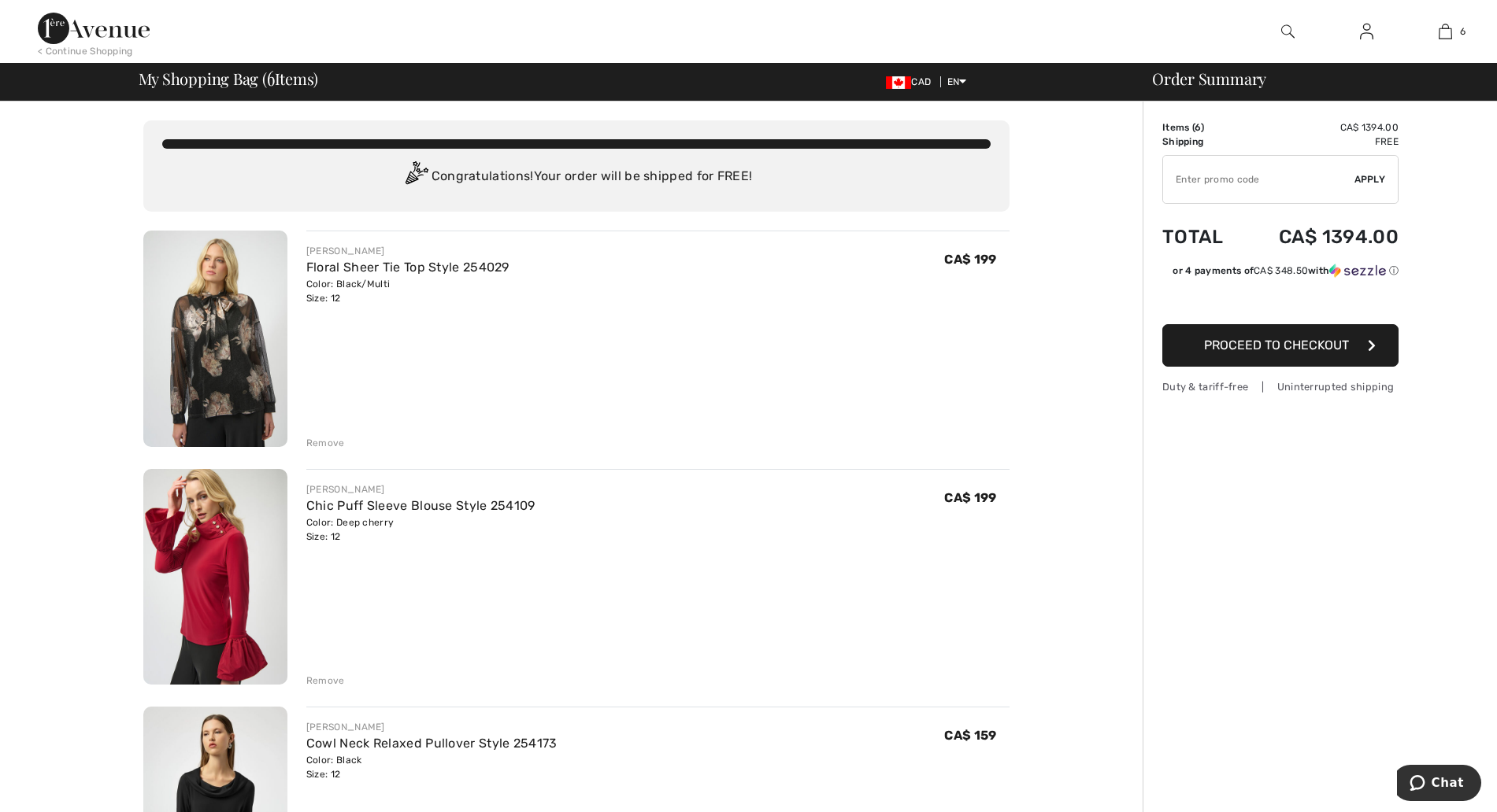
click at [333, 439] on div "Remove" at bounding box center [325, 443] width 39 height 14
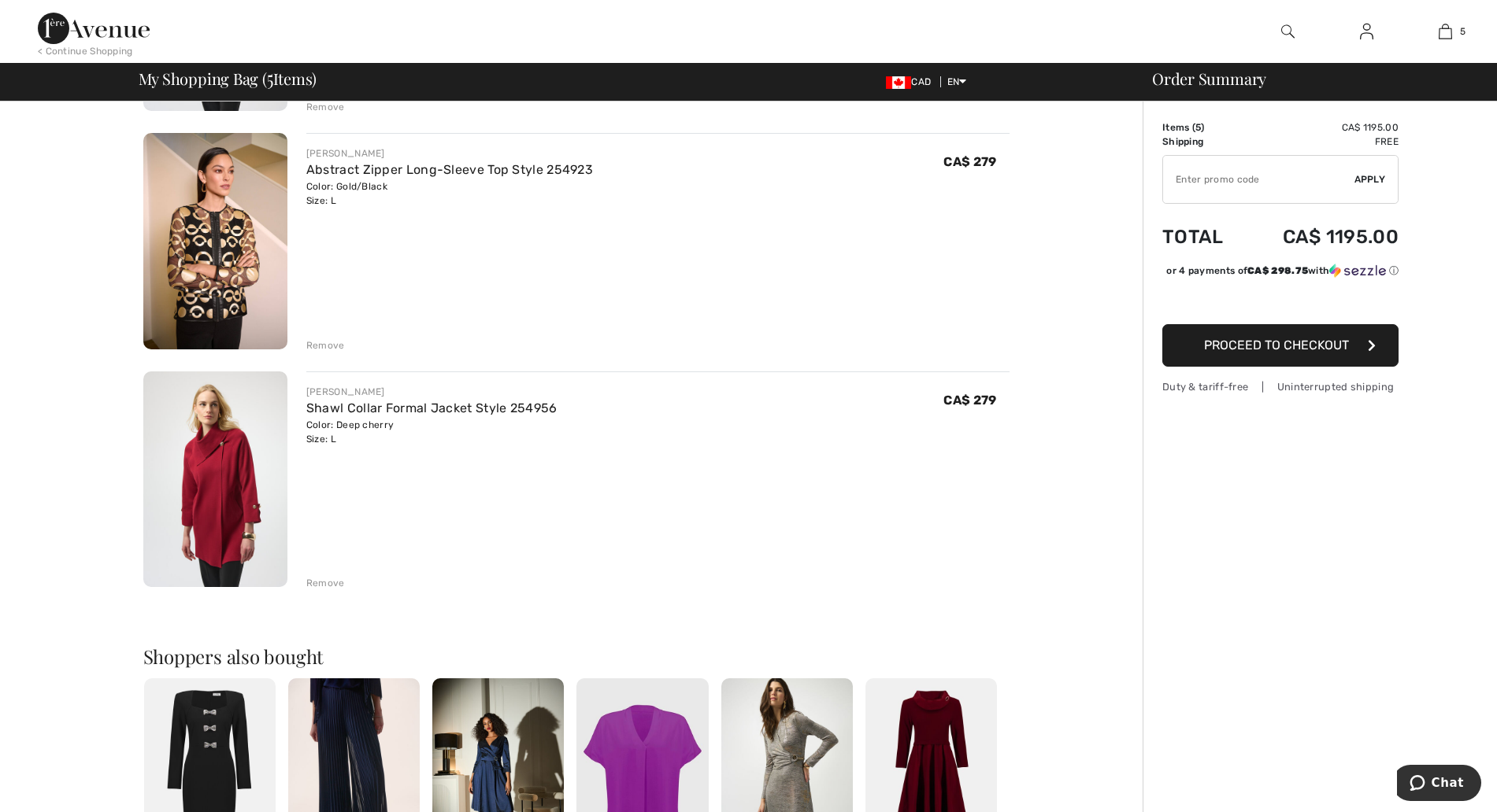
scroll to position [886, 0]
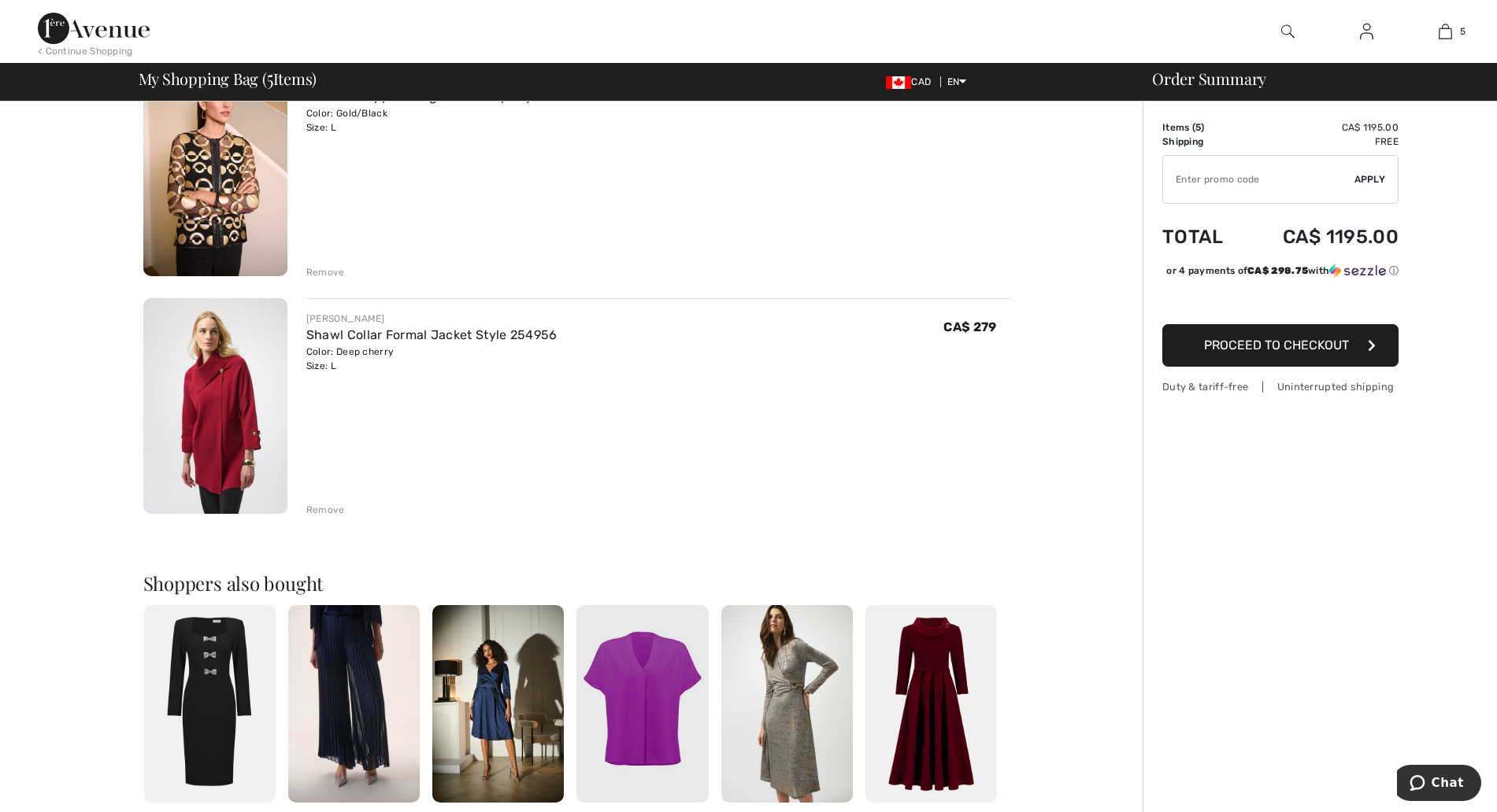
click at [333, 513] on div "Remove" at bounding box center [325, 510] width 39 height 14
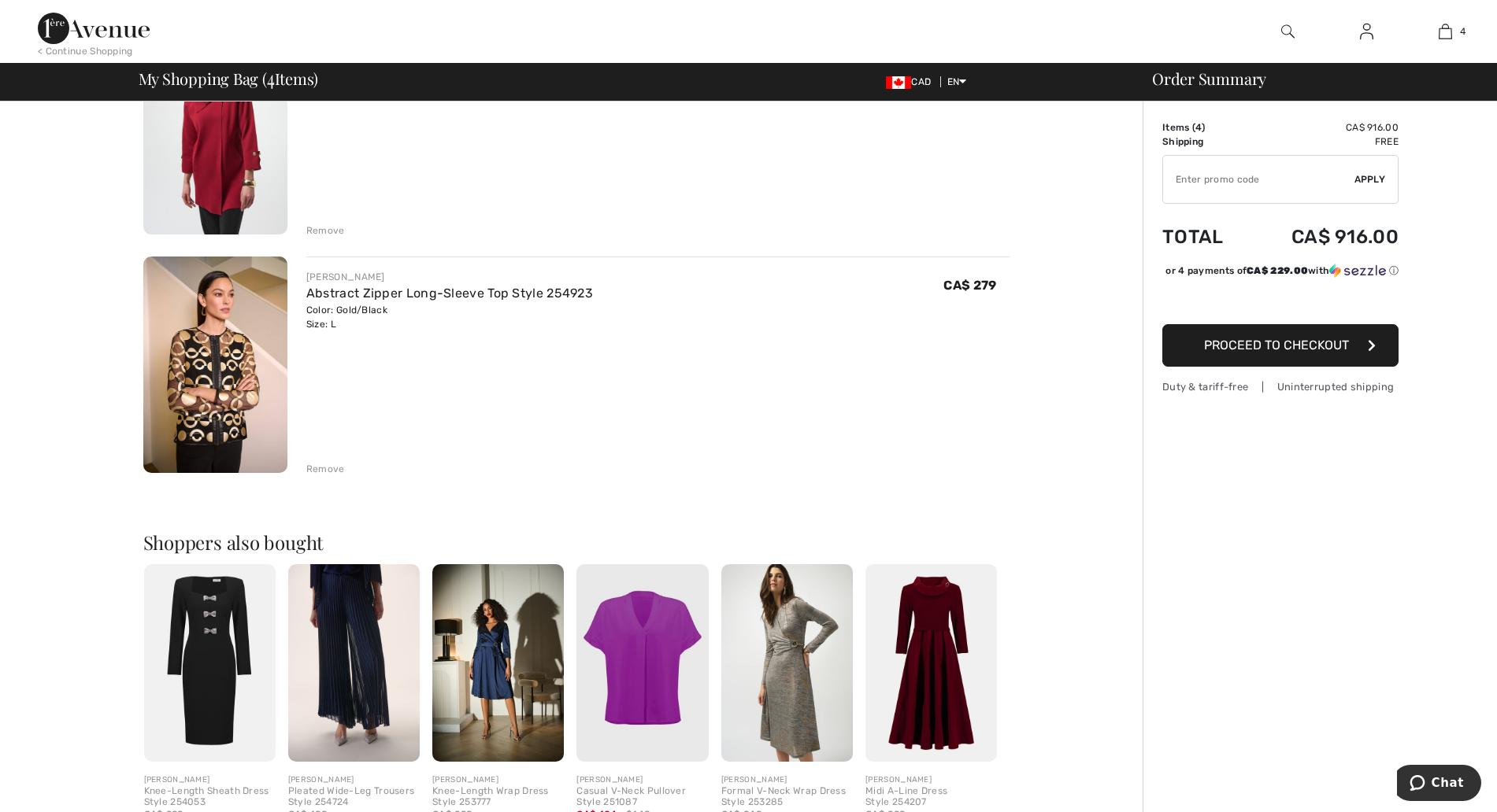
scroll to position [590, 0]
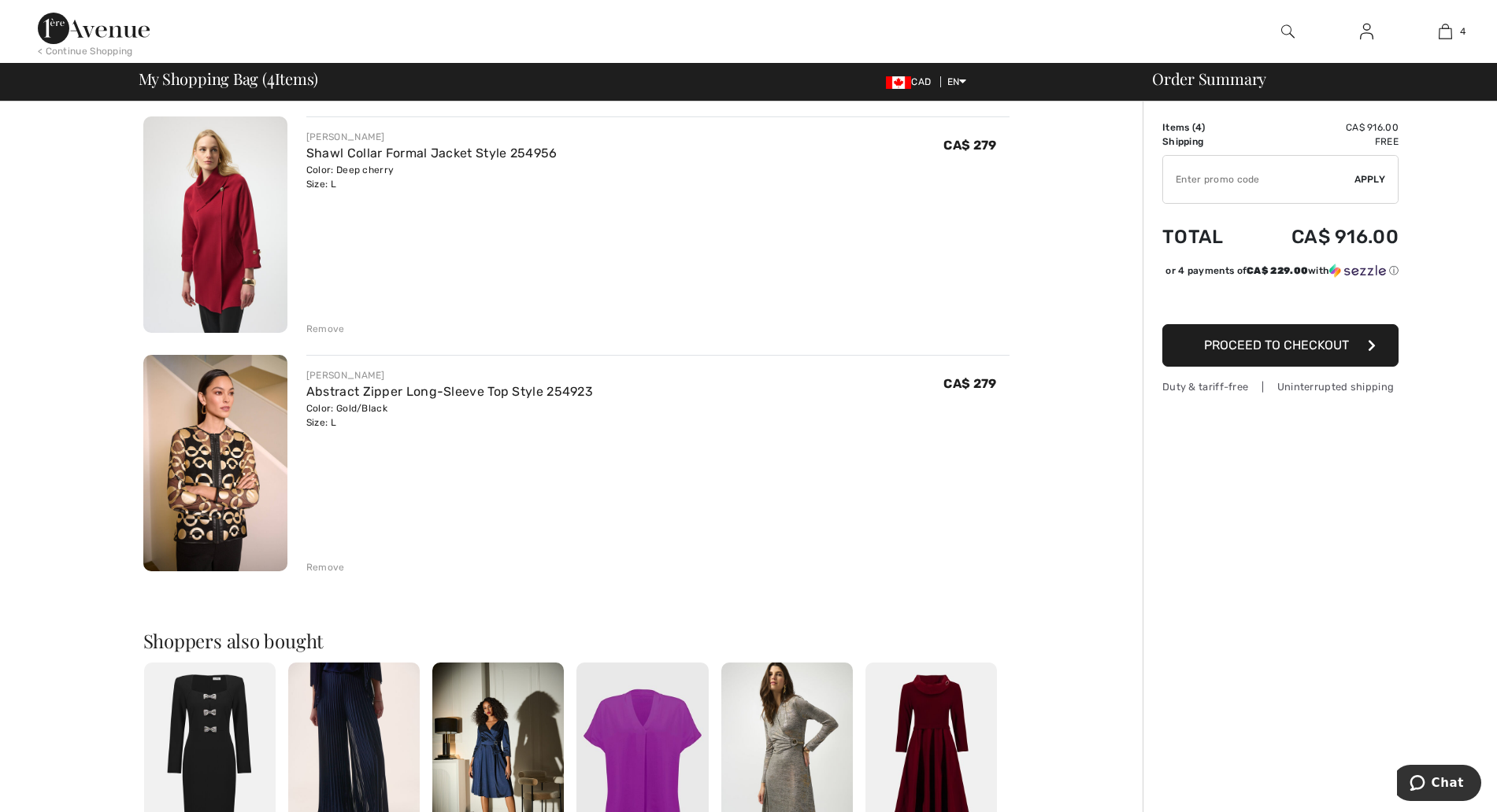
click at [324, 565] on div "Remove" at bounding box center [325, 568] width 39 height 14
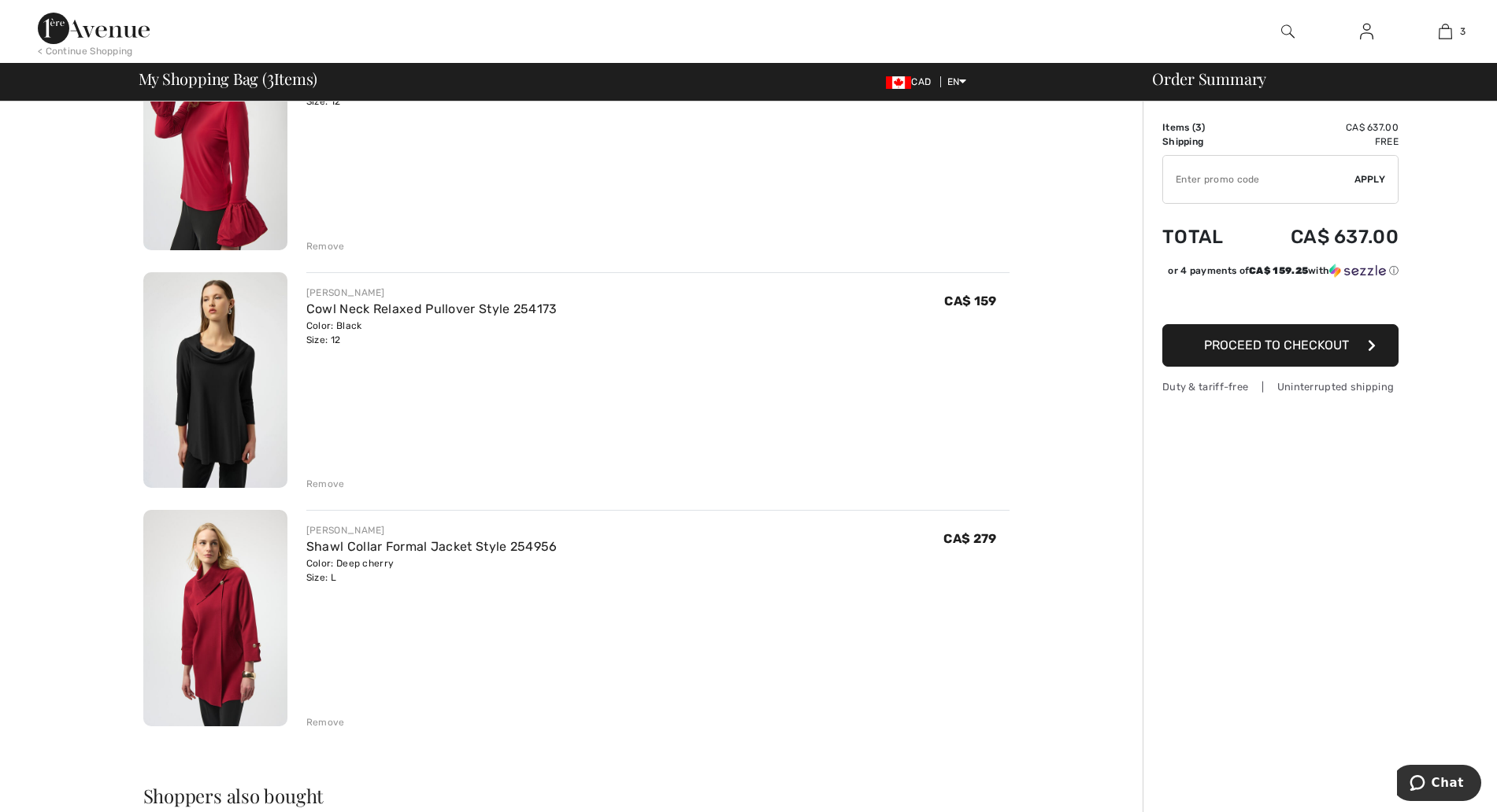
scroll to position [98, 0]
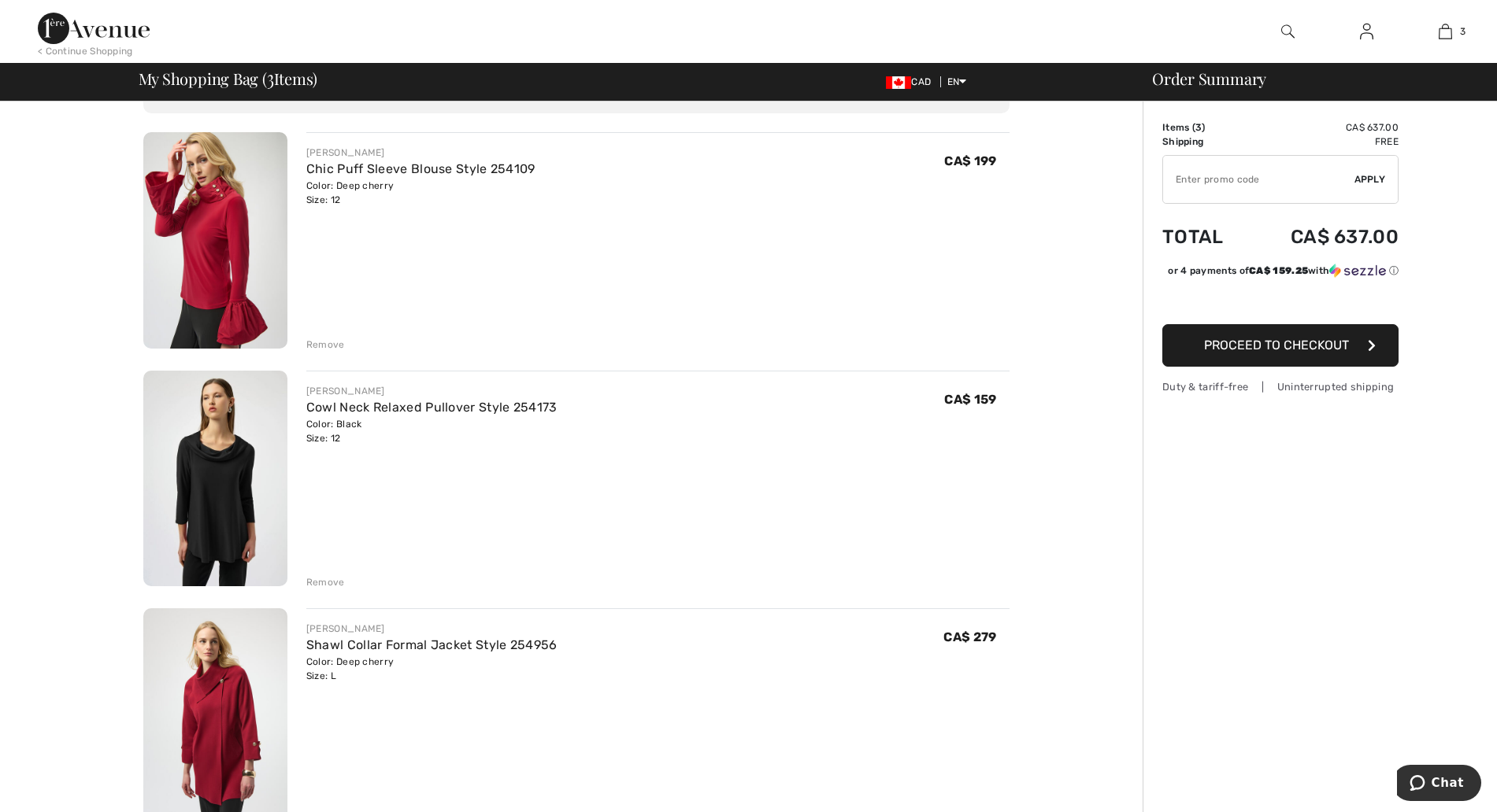
click at [243, 484] on img at bounding box center [216, 478] width 144 height 216
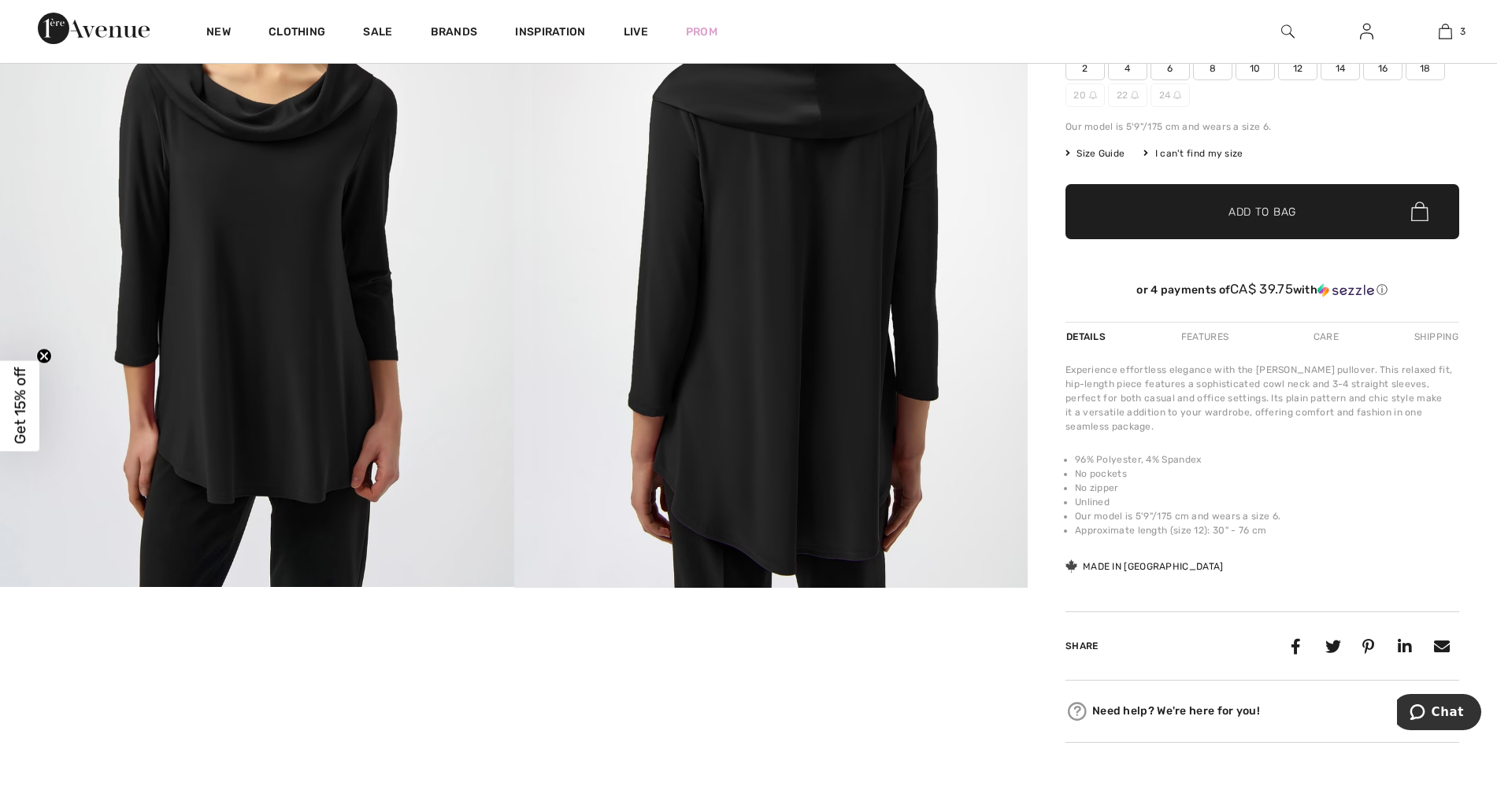
scroll to position [98, 0]
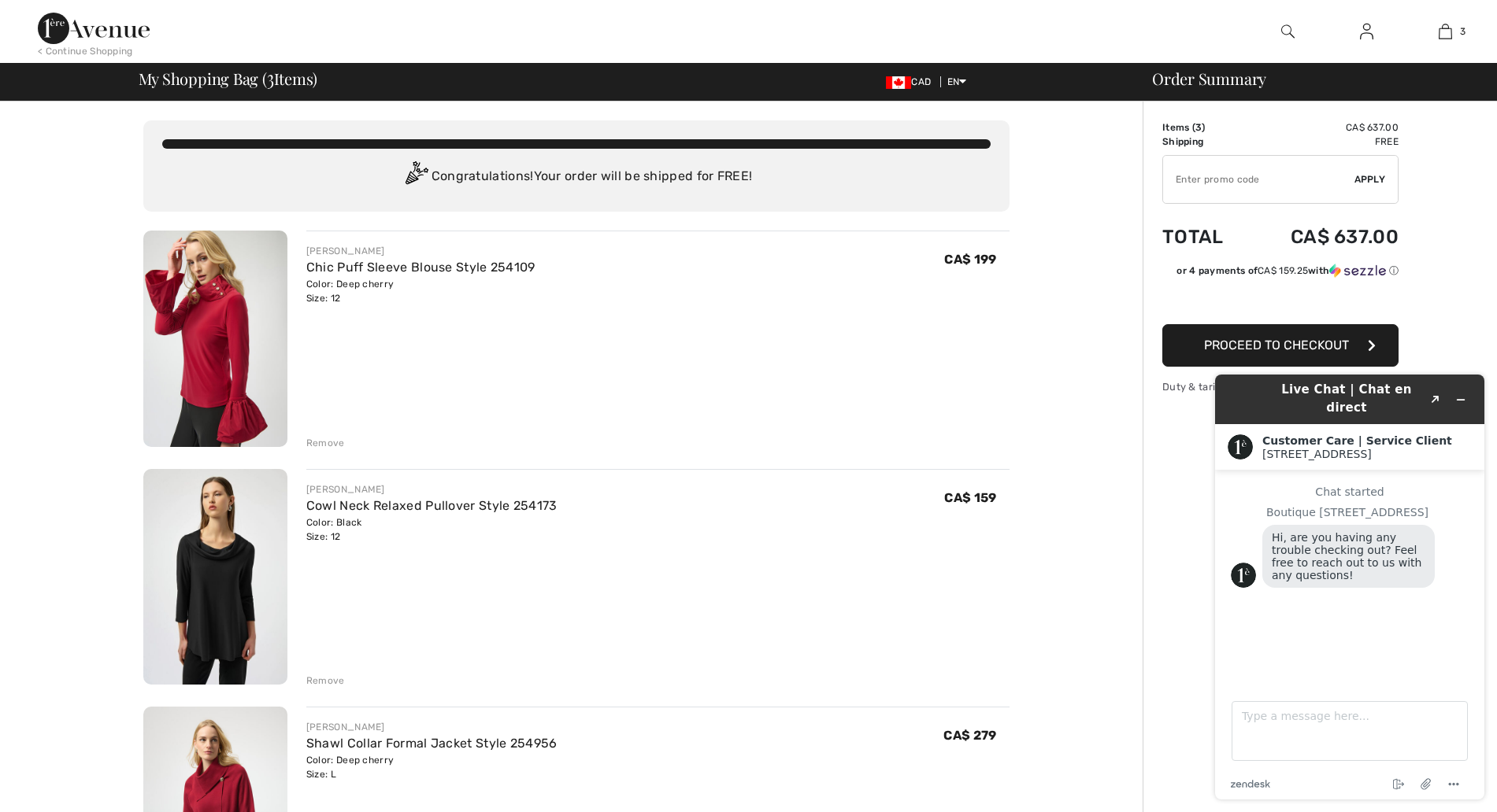
click at [322, 440] on div "Remove" at bounding box center [325, 443] width 39 height 14
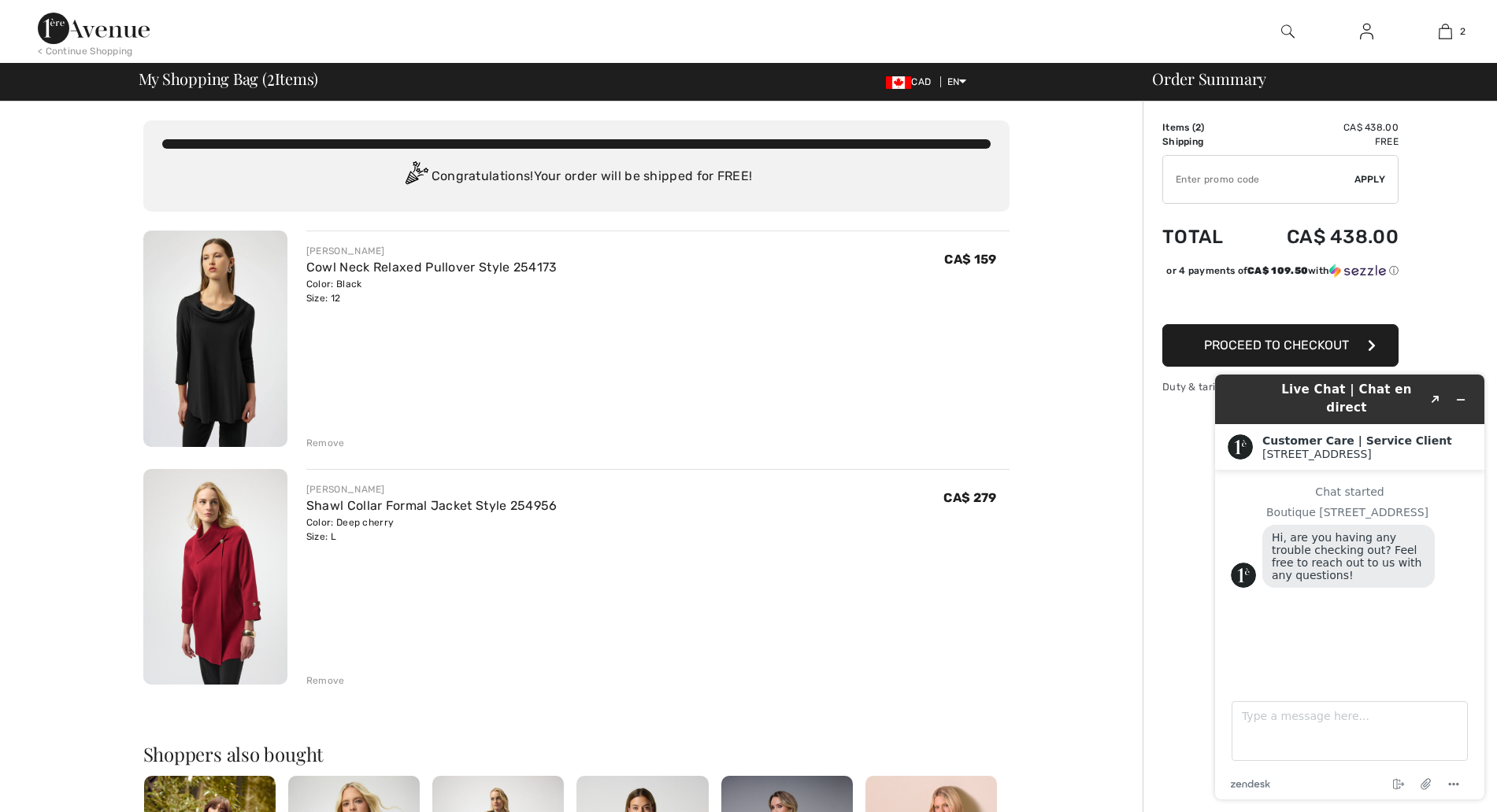
click at [322, 440] on div "Remove" at bounding box center [325, 443] width 39 height 14
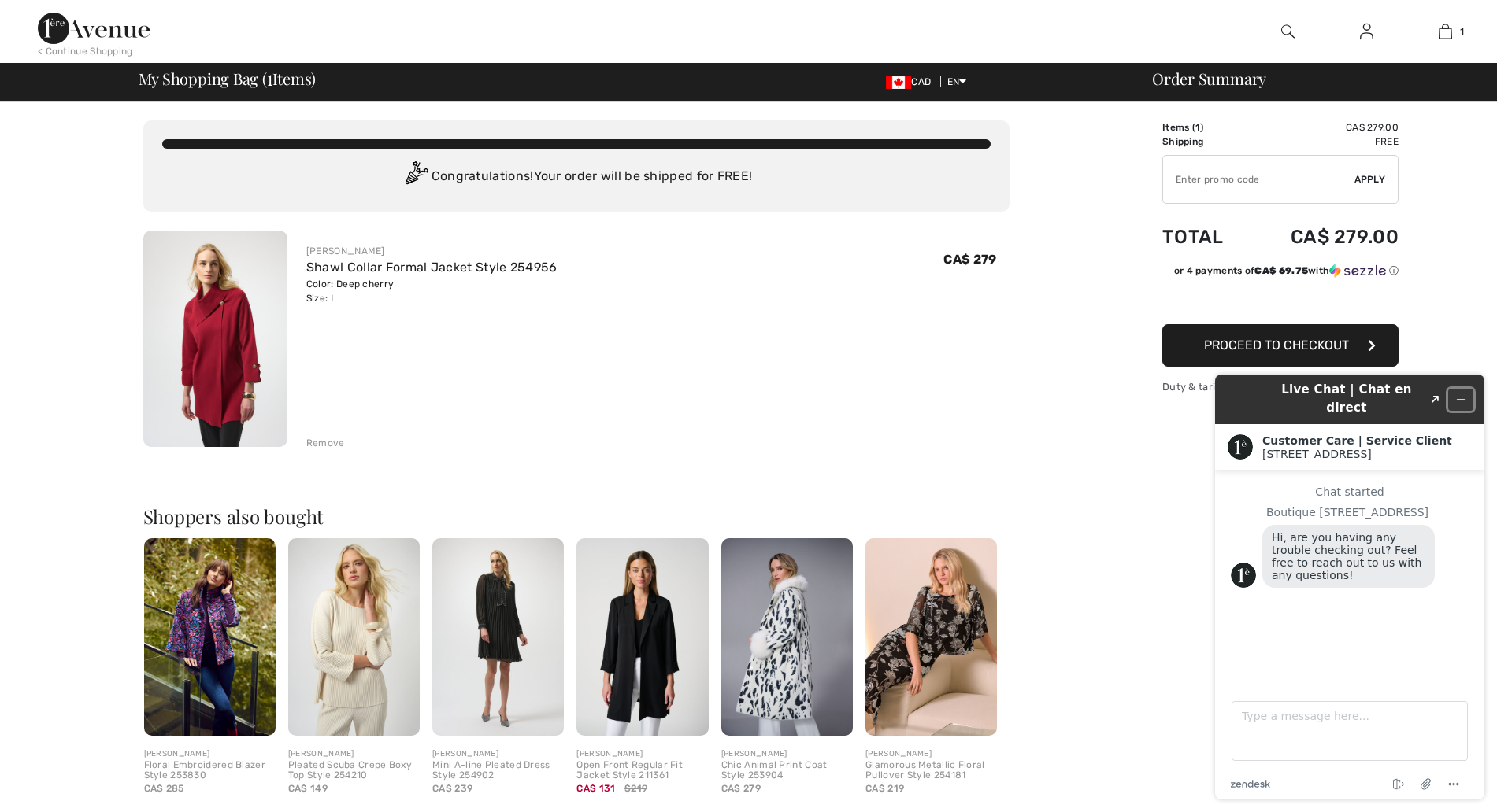
click at [1461, 394] on icon "Minimize widget" at bounding box center [1460, 399] width 11 height 11
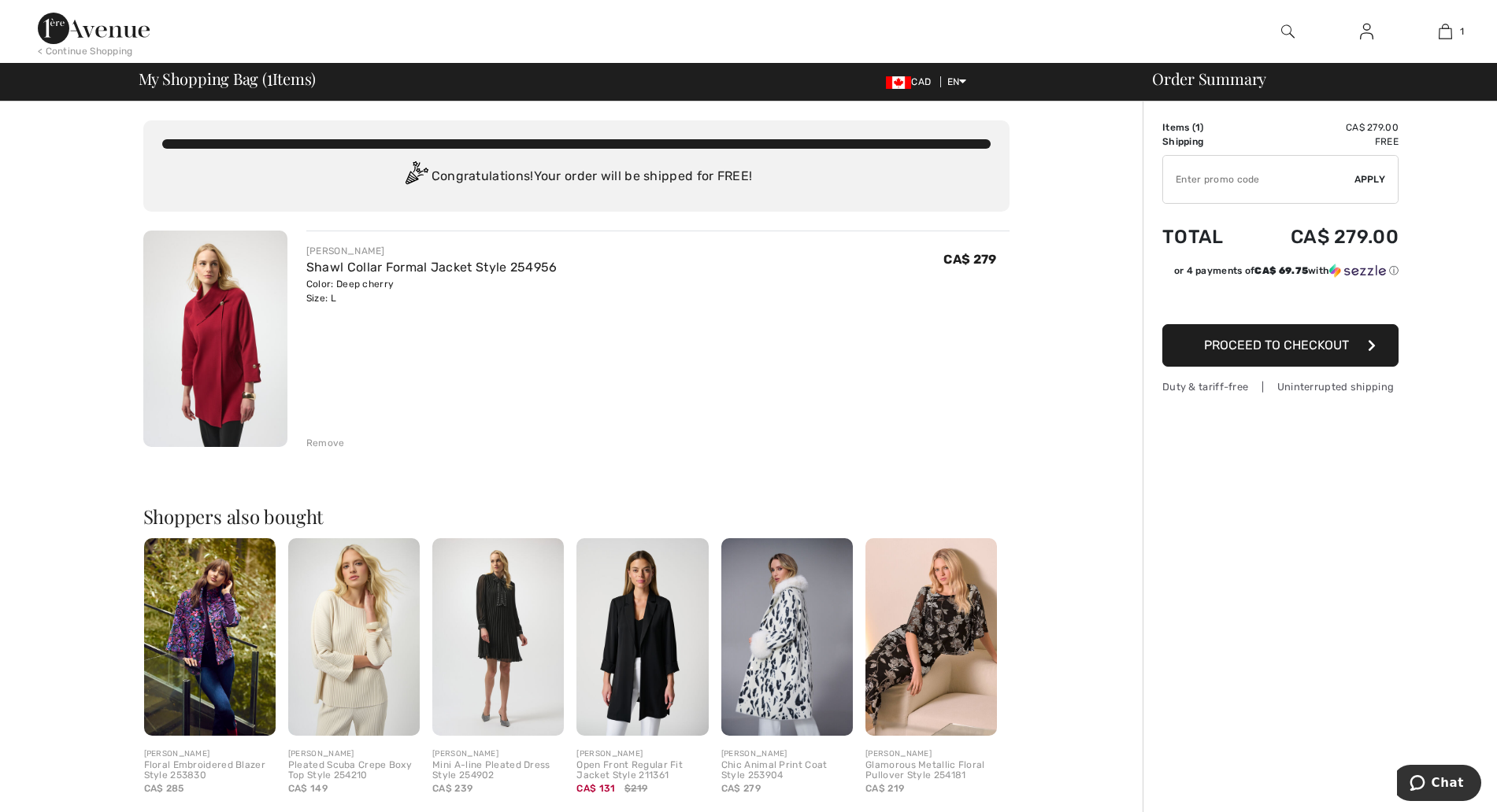
click at [766, 667] on img at bounding box center [787, 636] width 131 height 197
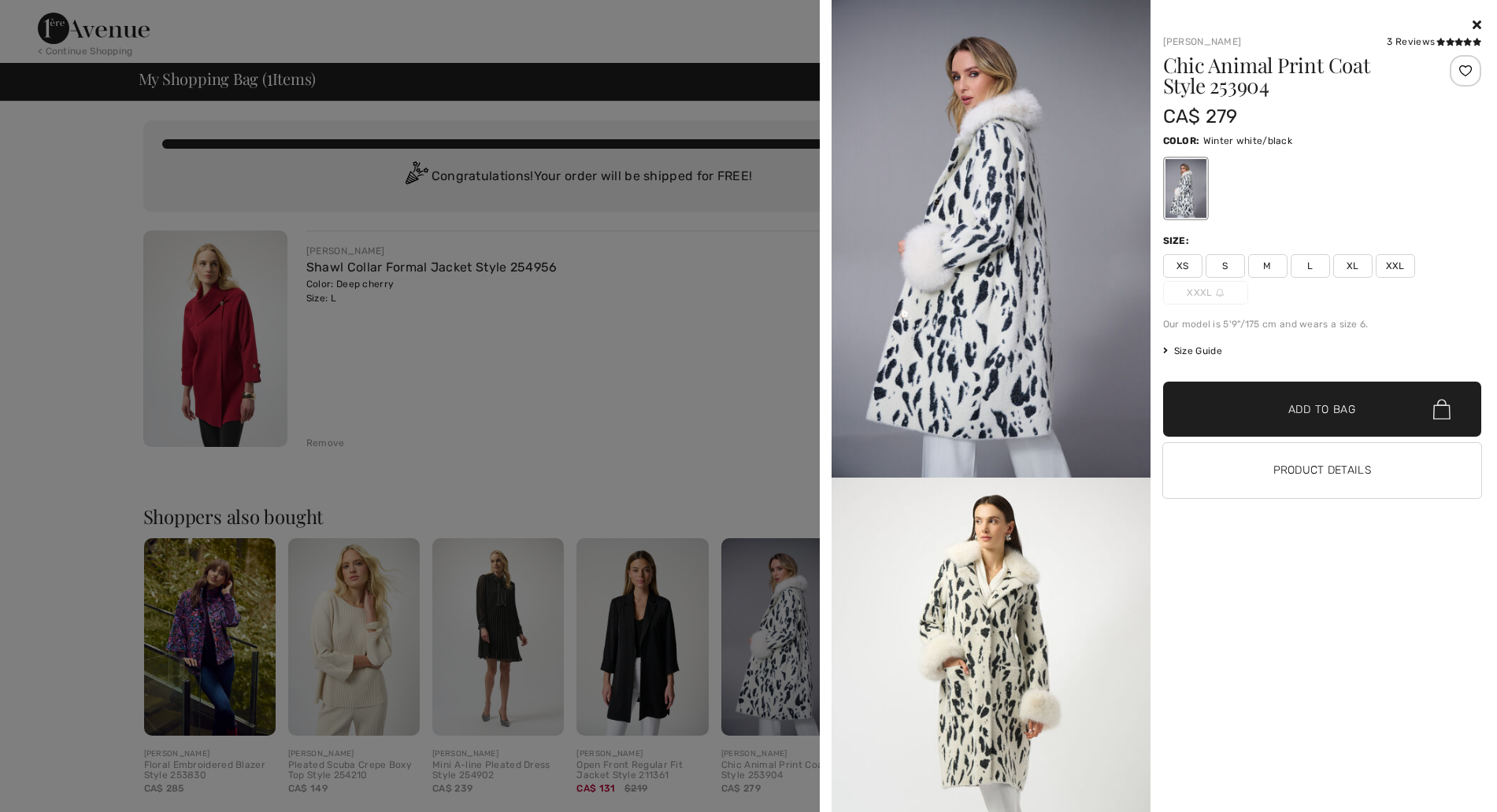
click at [1476, 19] on icon at bounding box center [1477, 25] width 9 height 12
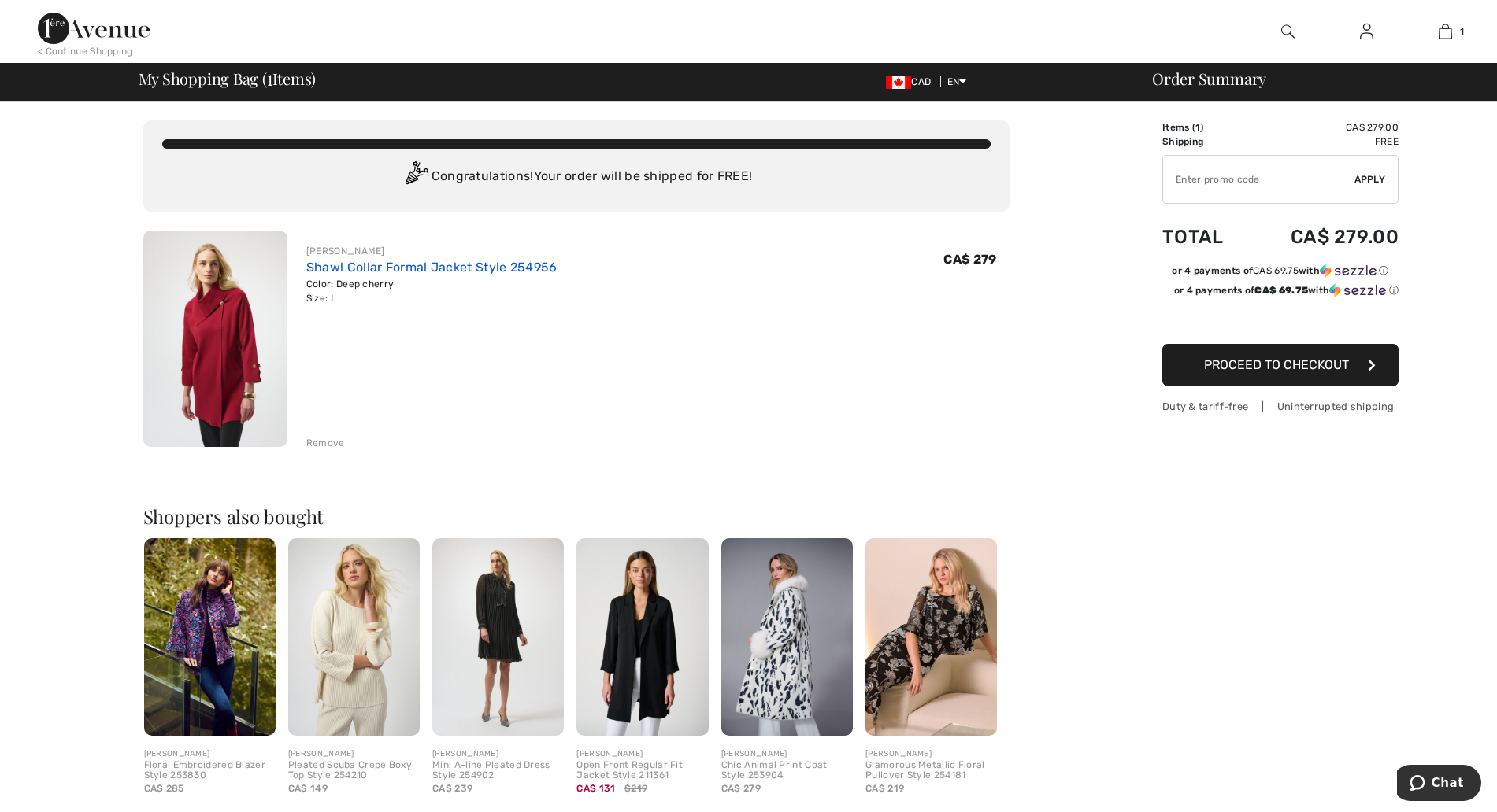
click at [394, 265] on link "Shawl Collar Formal Jacket Style 254956" at bounding box center [431, 266] width 252 height 15
